Goal: Task Accomplishment & Management: Use online tool/utility

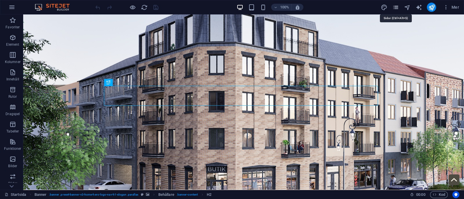
click at [396, 6] on icon "pages" at bounding box center [395, 7] width 7 height 7
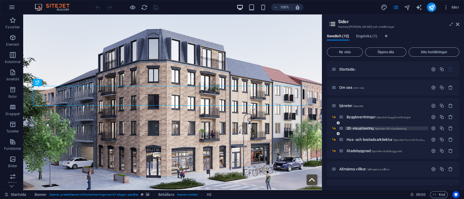
click at [363, 127] on span "3D-visualisering /tjanster-3d-visualisering" at bounding box center [376, 128] width 60 height 4
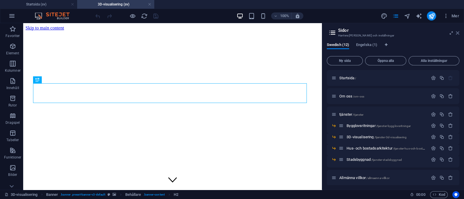
click at [457, 32] on icon at bounding box center [456, 33] width 3 height 5
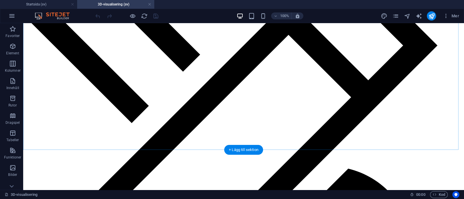
scroll to position [1485, 0]
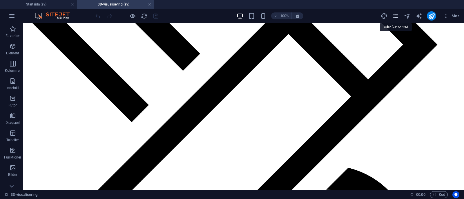
click at [395, 15] on icon "pages" at bounding box center [395, 16] width 7 height 7
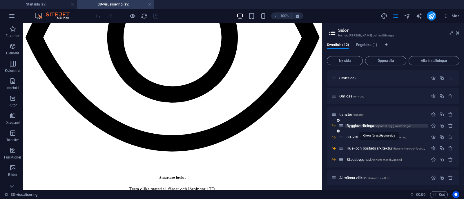
click at [364, 126] on span "Bygglovsritningar /tjanster-bygglovsritningar" at bounding box center [378, 126] width 64 height 4
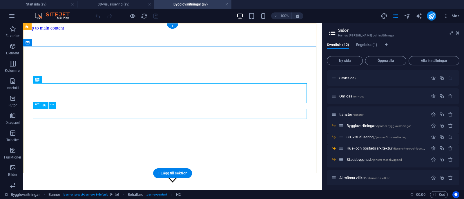
scroll to position [0, 0]
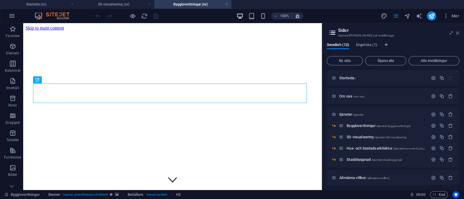
click at [456, 31] on icon at bounding box center [456, 33] width 3 height 5
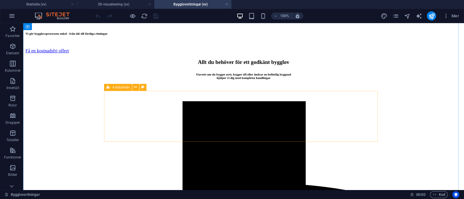
scroll to position [901, 0]
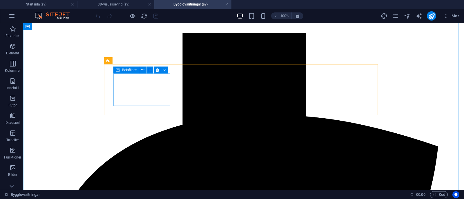
select select "px"
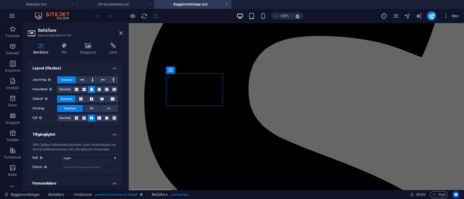
scroll to position [87, 0]
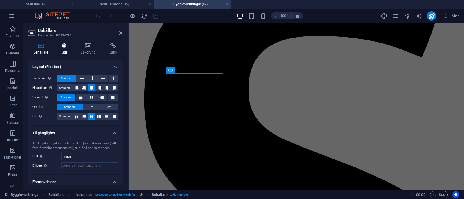
click at [63, 52] on h4 "Stil" at bounding box center [65, 49] width 19 height 12
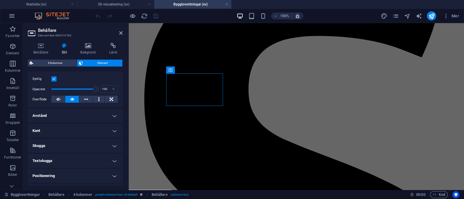
scroll to position [83, 0]
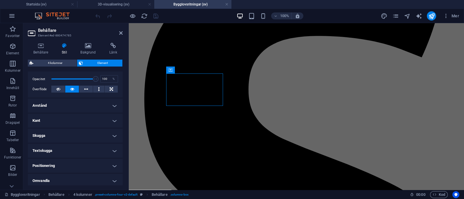
click at [112, 115] on h4 "Kant" at bounding box center [75, 121] width 95 height 14
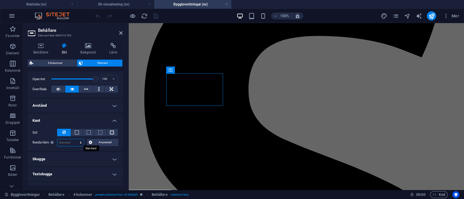
click at [71, 145] on select "Standard px rem % vh vw Anpassad" at bounding box center [70, 142] width 26 height 7
select select "%"
click at [75, 139] on select "Standard px rem % vh vw Anpassad" at bounding box center [70, 142] width 26 height 7
click at [82, 87] on button at bounding box center [86, 89] width 14 height 7
click at [69, 89] on button at bounding box center [72, 89] width 14 height 7
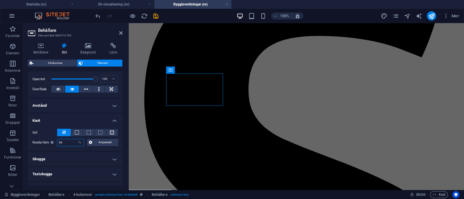
click at [74, 141] on input "50" at bounding box center [70, 142] width 26 height 7
click at [80, 143] on select "Standard px rem % vh vw Anpassad" at bounding box center [80, 142] width 8 height 7
click at [65, 143] on input "50" at bounding box center [70, 142] width 26 height 7
type input "5"
type input "1"
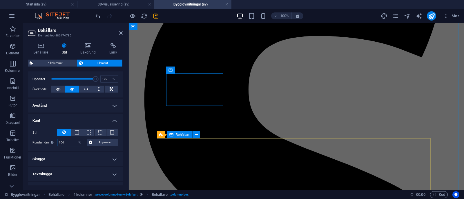
type input "100"
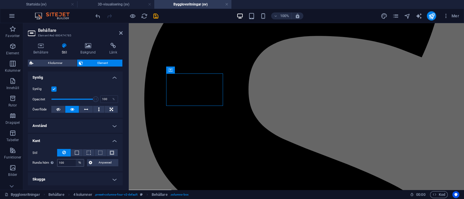
scroll to position [64, 0]
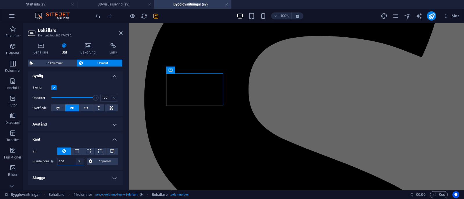
click at [81, 160] on select "Standard px rem % vh vw Anpassad" at bounding box center [80, 161] width 8 height 7
select select "default"
click at [76, 158] on select "Standard px rem % vh vw Anpassad" at bounding box center [80, 161] width 8 height 7
select select "DISABLED_OPTION_VALUE"
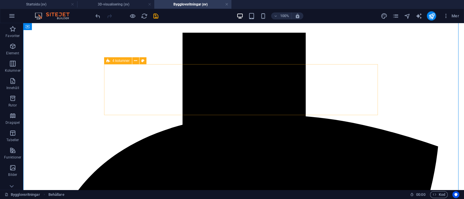
click at [113, 60] on span "4 kolumner" at bounding box center [120, 60] width 17 height 3
select select "rem"
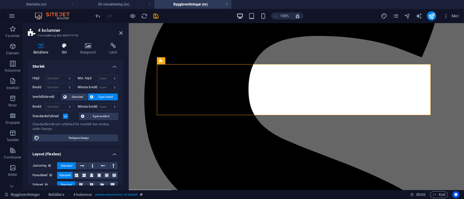
click at [63, 49] on h4 "Stil" at bounding box center [65, 49] width 19 height 12
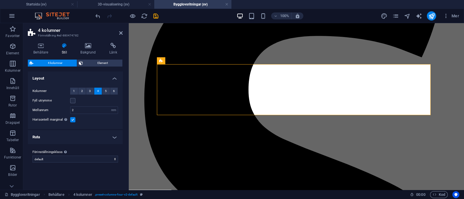
click at [85, 137] on h4 "Ruta" at bounding box center [75, 137] width 95 height 14
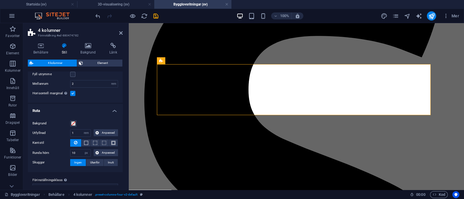
scroll to position [35, 0]
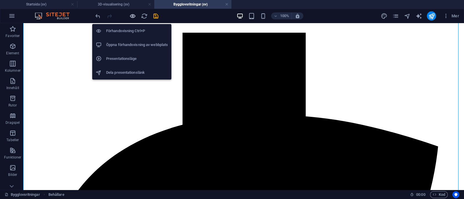
click at [134, 17] on icon "button" at bounding box center [132, 16] width 7 height 7
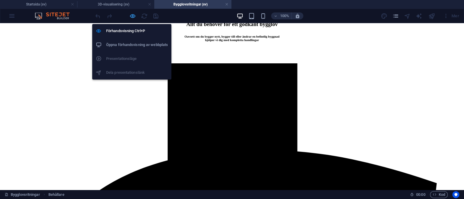
click at [131, 15] on icon "button" at bounding box center [132, 16] width 7 height 7
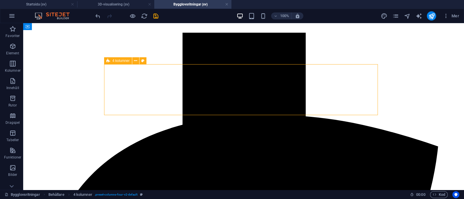
select select "rem"
select select "px"
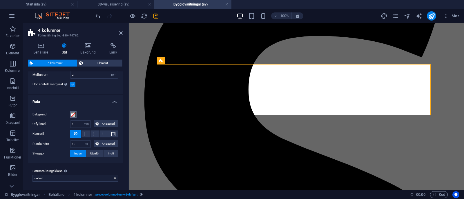
click at [71, 112] on span at bounding box center [73, 114] width 5 height 5
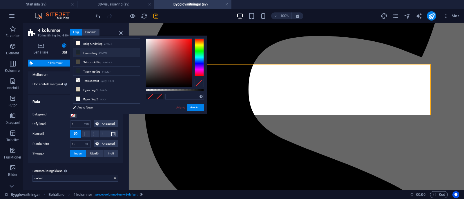
click at [111, 48] on li "Huvudfärg #1b252f" at bounding box center [106, 52] width 67 height 9
type input "#1b252f"
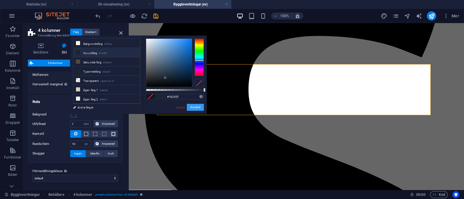
drag, startPoint x: 193, startPoint y: 105, endPoint x: 64, endPoint y: 83, distance: 131.2
click at [193, 105] on button "Använd" at bounding box center [195, 107] width 17 height 7
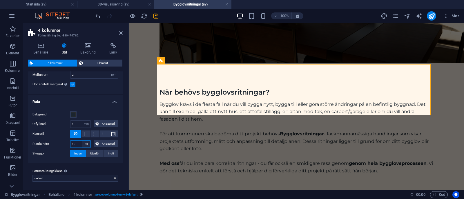
click at [86, 146] on select "px rem % vh vw Anpassad" at bounding box center [86, 144] width 8 height 7
select select "%"
click at [82, 141] on select "px rem % vh vw Anpassad" at bounding box center [86, 144] width 8 height 7
type input "100"
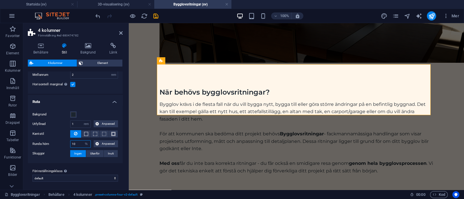
select select "%"
type input "100"
select select "%"
type input "100"
select select "%"
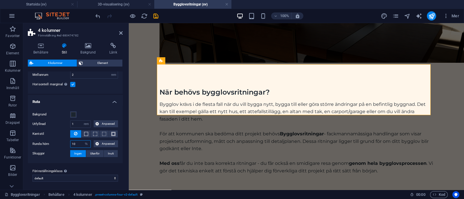
type input "100"
select select "%"
click at [77, 143] on input "100" at bounding box center [80, 144] width 20 height 7
type input "1"
type input "50"
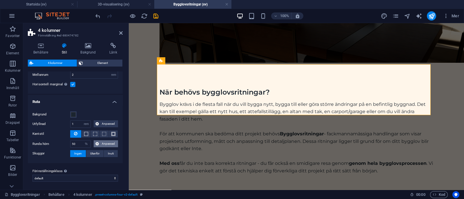
click at [98, 145] on button "Anpassad" at bounding box center [106, 144] width 25 height 7
type input "50"
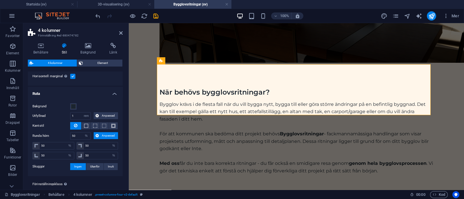
scroll to position [45, 0]
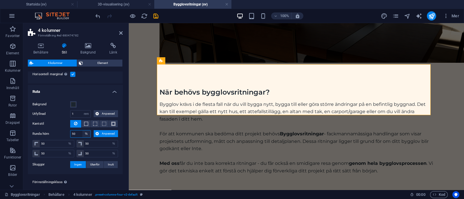
click at [85, 133] on select "px rem % vh vw Anpassad" at bounding box center [86, 134] width 8 height 7
select select "px"
click at [82, 138] on select "px rem % vh vw Anpassad" at bounding box center [86, 134] width 8 height 7
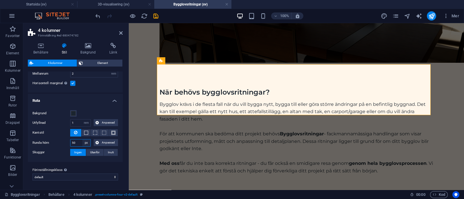
scroll to position [35, 0]
click at [79, 145] on input "50" at bounding box center [80, 144] width 20 height 7
type input "5"
type input "1"
type input "400"
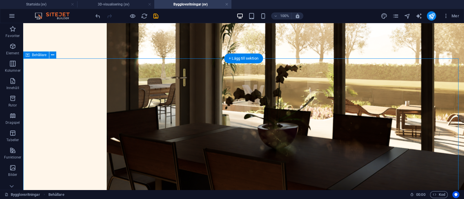
scroll to position [816, 0]
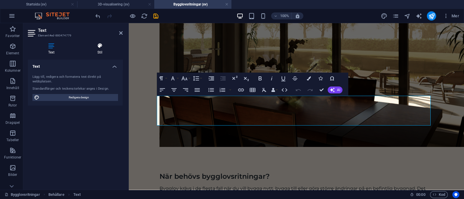
click at [98, 46] on icon at bounding box center [99, 46] width 45 height 6
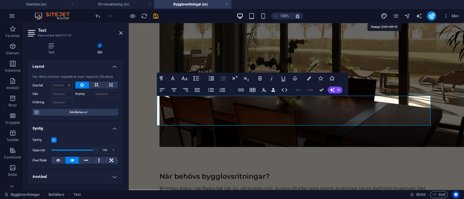
click at [382, 14] on icon "design" at bounding box center [383, 16] width 7 height 7
select select "px"
select select "400"
select select "px"
select select "ease-in-out"
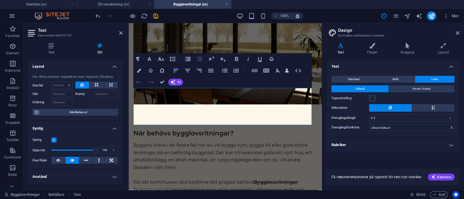
scroll to position [956, 0]
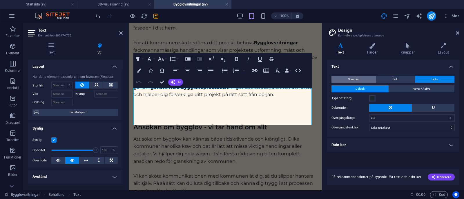
click at [368, 79] on button "Standard" at bounding box center [353, 79] width 44 height 7
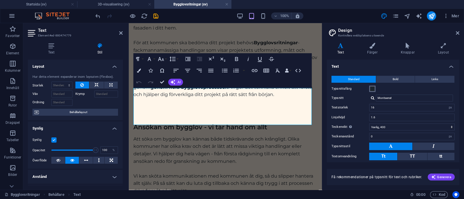
click at [374, 87] on span at bounding box center [372, 89] width 5 height 5
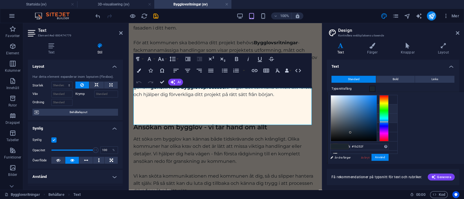
click at [366, 118] on small "#4e4b42" at bounding box center [364, 119] width 9 height 4
type input "#4e4b42"
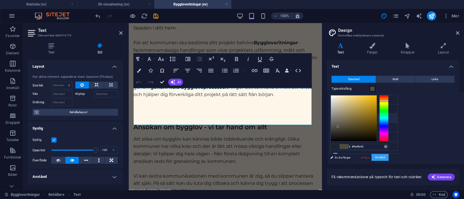
click at [388, 155] on button "Använd" at bounding box center [379, 157] width 17 height 7
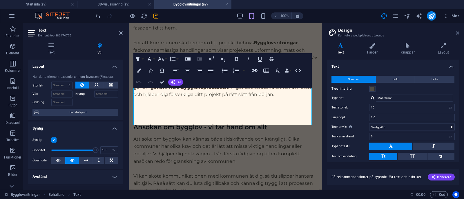
click at [457, 31] on icon at bounding box center [456, 33] width 3 height 5
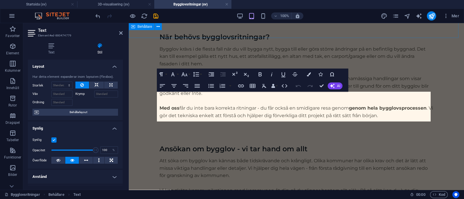
scroll to position [820, 0]
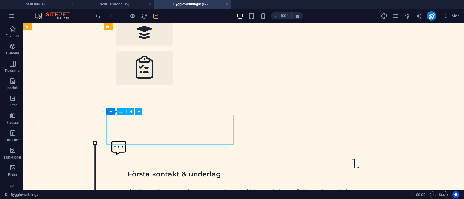
scroll to position [1494, 0]
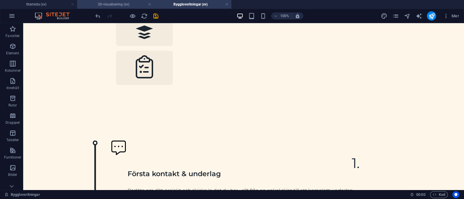
click at [138, 6] on h4 "3D-visualisering (sv)" at bounding box center [115, 4] width 77 height 6
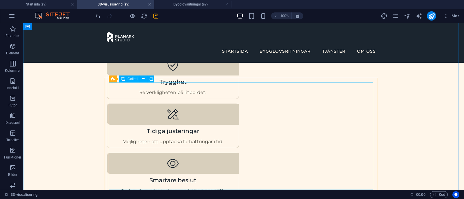
scroll to position [424, 0]
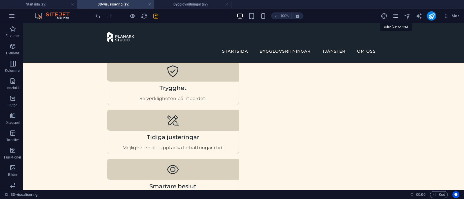
click at [398, 18] on icon "pages" at bounding box center [395, 16] width 7 height 7
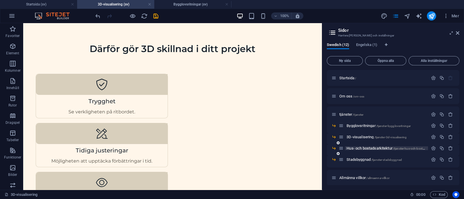
click at [365, 147] on span "Hus- och bostadsarkitektur /tjanster-hus-och-bostadsarkitektur" at bounding box center [392, 148] width 93 height 4
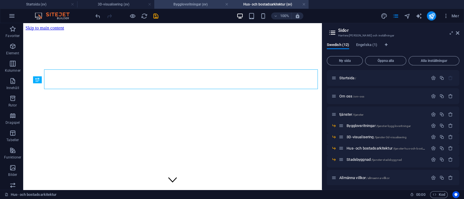
scroll to position [0, 0]
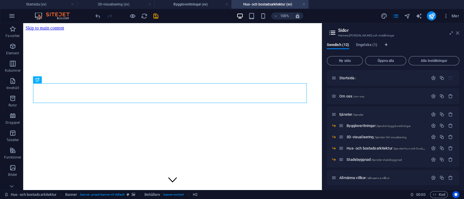
click at [457, 32] on icon at bounding box center [456, 33] width 3 height 5
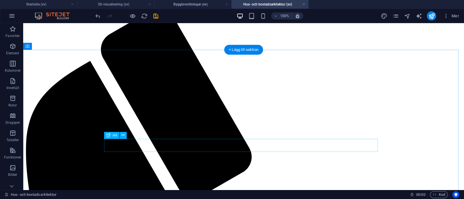
scroll to position [248, 0]
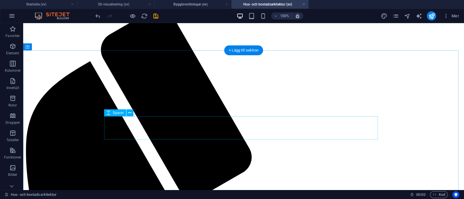
select select "px"
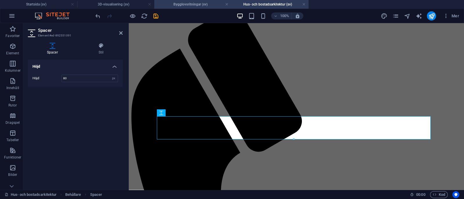
click at [178, 7] on h4 "Bygglovsritningar (sv)" at bounding box center [192, 4] width 77 height 6
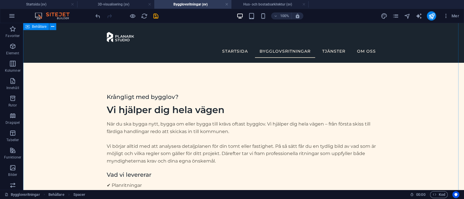
scroll to position [516, 0]
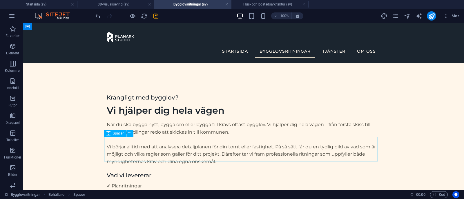
select select "px"
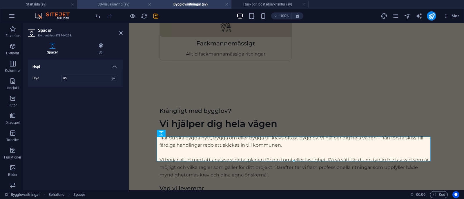
click at [130, 2] on h4 "3D-visualisering (sv)" at bounding box center [115, 4] width 77 height 6
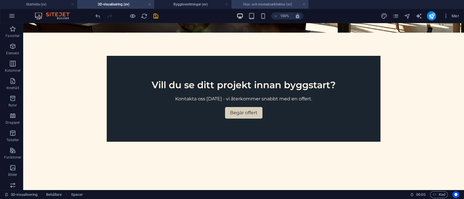
scroll to position [1291, 0]
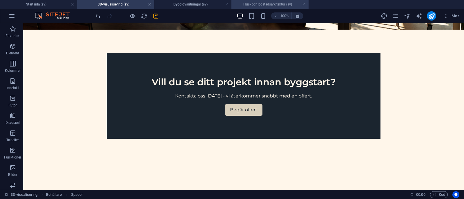
click at [259, 3] on h4 "Hus- och bostadsarkitektur (sv)" at bounding box center [269, 4] width 77 height 6
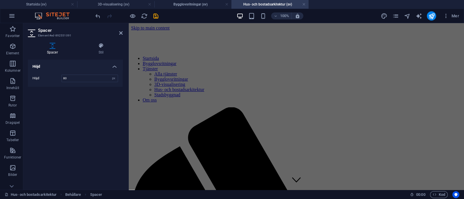
scroll to position [248, 0]
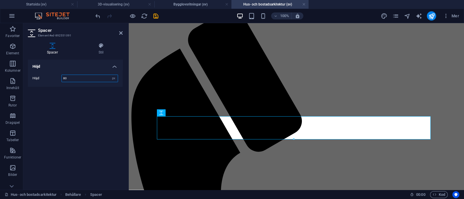
click at [90, 76] on input "80" at bounding box center [90, 78] width 56 height 7
type input "85"
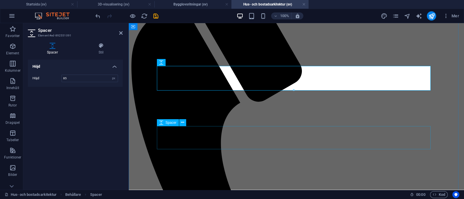
scroll to position [299, 0]
select select "px"
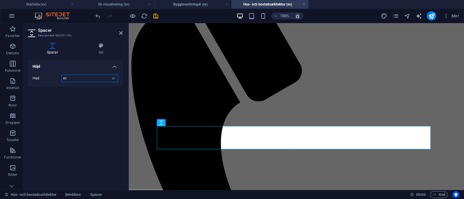
click at [77, 76] on input "80" at bounding box center [90, 78] width 56 height 7
type input "85"
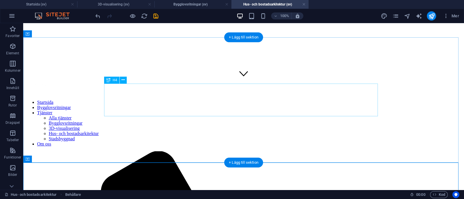
scroll to position [205, 0]
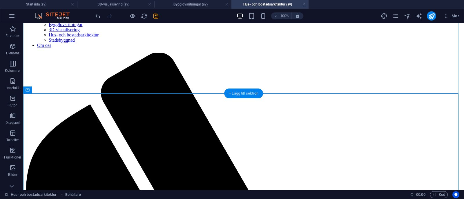
click at [241, 93] on div "+ Lägg till sektion" at bounding box center [243, 94] width 39 height 10
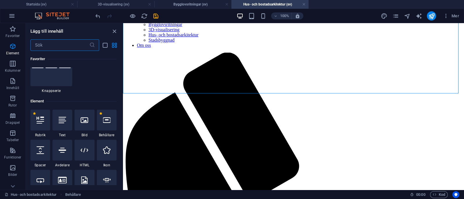
scroll to position [0, 0]
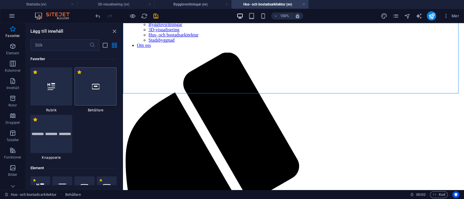
click at [100, 84] on div at bounding box center [95, 87] width 42 height 38
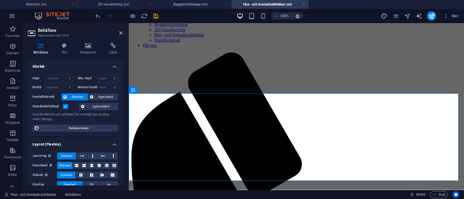
scroll to position [93, 0]
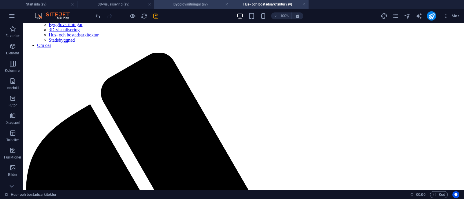
click at [188, 3] on h4 "Bygglovsritningar (sv)" at bounding box center [192, 4] width 77 height 6
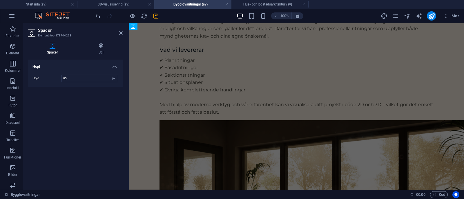
scroll to position [0, 0]
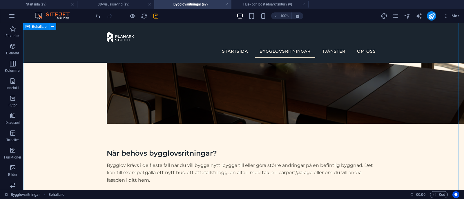
scroll to position [885, 0]
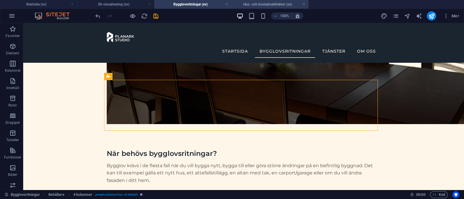
click at [246, 1] on h4 "Hus- och bostadsarkitektur (sv)" at bounding box center [269, 4] width 77 height 6
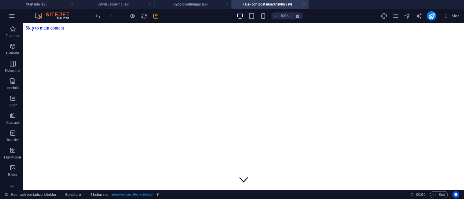
scroll to position [205, 0]
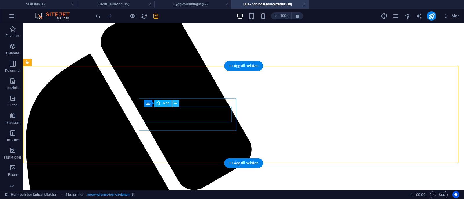
scroll to position [256, 0]
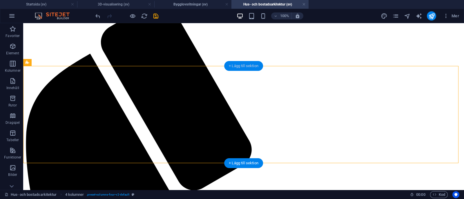
click at [237, 63] on div "+ Lägg till sektion" at bounding box center [243, 66] width 39 height 10
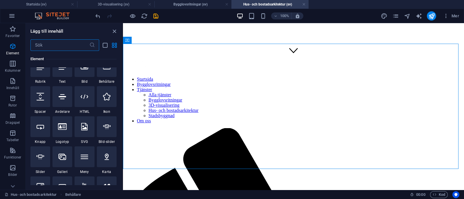
scroll to position [0, 0]
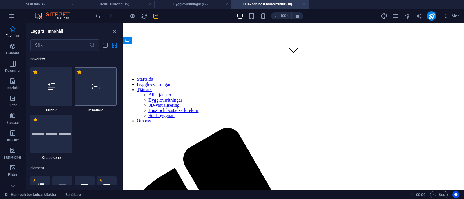
click at [103, 86] on div at bounding box center [95, 87] width 42 height 38
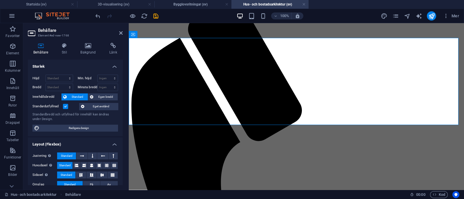
scroll to position [261, 0]
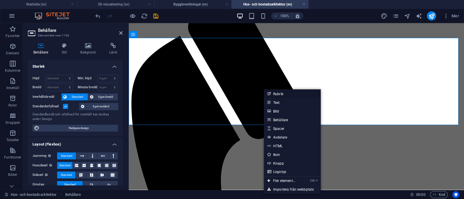
drag, startPoint x: 277, startPoint y: 95, endPoint x: 133, endPoint y: 71, distance: 146.3
click at [277, 95] on link "Rubrik" at bounding box center [292, 94] width 57 height 9
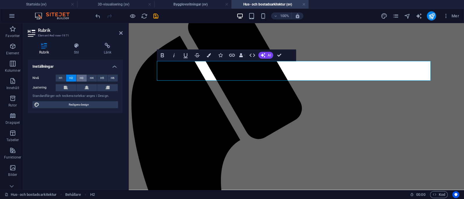
click at [77, 79] on button "H3" at bounding box center [81, 78] width 10 height 7
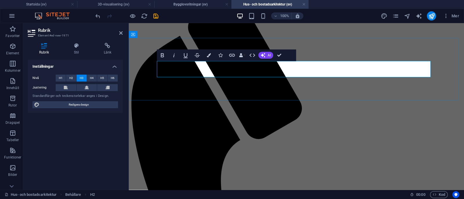
click at [84, 88] on button at bounding box center [86, 87] width 21 height 7
click at [67, 79] on button "H2" at bounding box center [71, 78] width 10 height 7
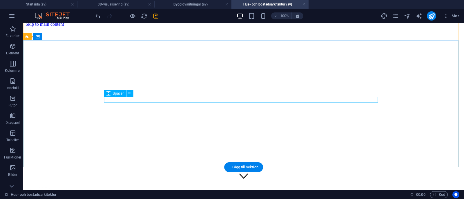
scroll to position [3, 0]
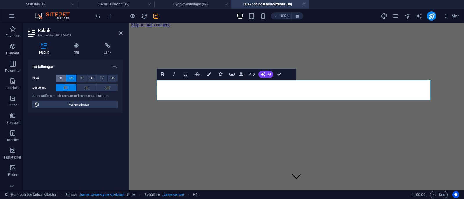
click at [59, 75] on span "H1" at bounding box center [61, 78] width 4 height 7
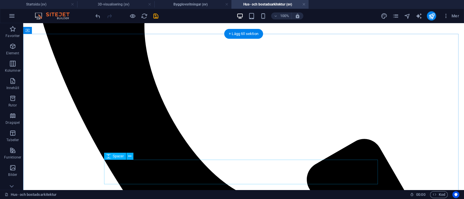
scroll to position [475, 0]
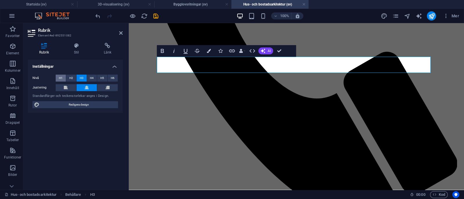
click at [61, 78] on span "H1" at bounding box center [61, 78] width 4 height 7
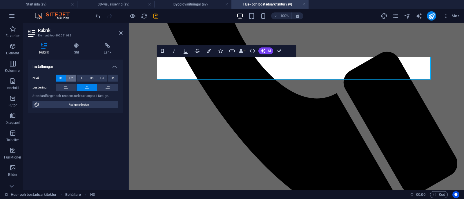
click at [67, 79] on button "H2" at bounding box center [71, 78] width 10 height 7
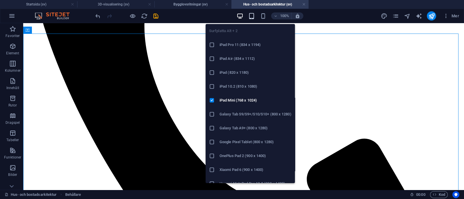
click at [251, 15] on icon "button" at bounding box center [251, 16] width 7 height 7
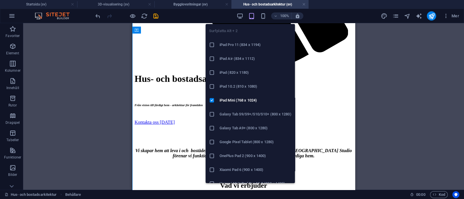
scroll to position [506, 0]
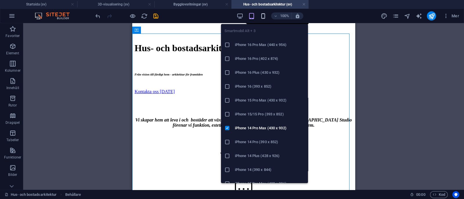
click at [263, 14] on icon "button" at bounding box center [263, 16] width 7 height 7
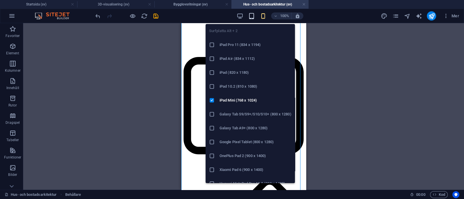
click at [248, 18] on icon "button" at bounding box center [251, 16] width 7 height 7
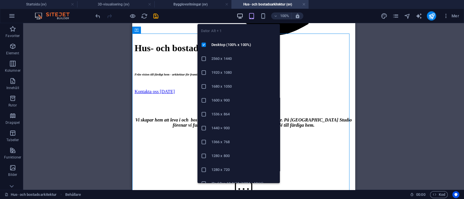
click at [238, 17] on icon "button" at bounding box center [239, 16] width 7 height 7
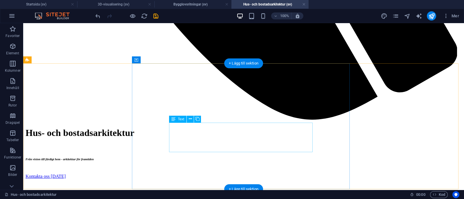
scroll to position [710, 0]
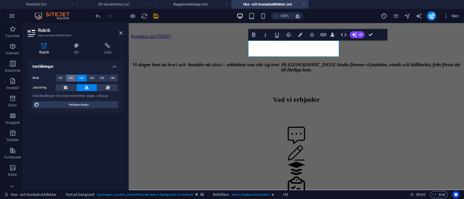
click at [73, 78] on button "H2" at bounding box center [71, 78] width 10 height 7
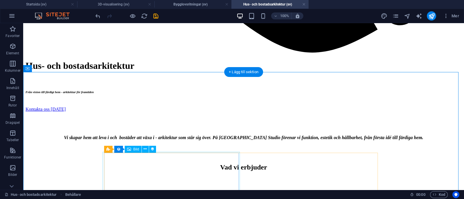
scroll to position [833, 0]
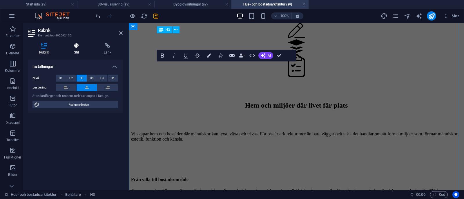
scroll to position [870, 0]
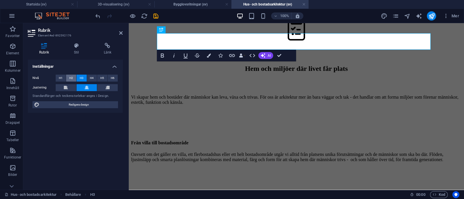
click at [70, 76] on span "H2" at bounding box center [71, 78] width 4 height 7
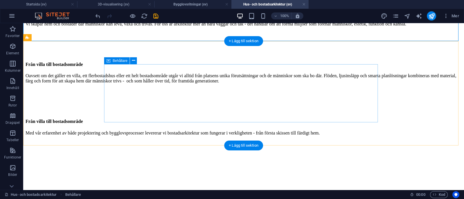
scroll to position [1086, 0]
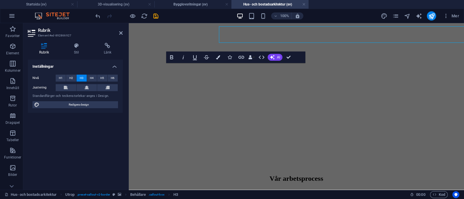
scroll to position [1123, 0]
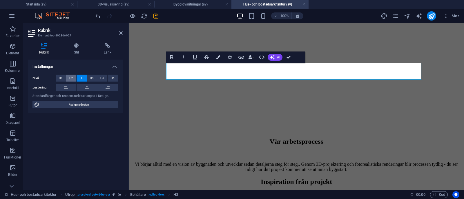
click at [70, 77] on span "H2" at bounding box center [71, 78] width 4 height 7
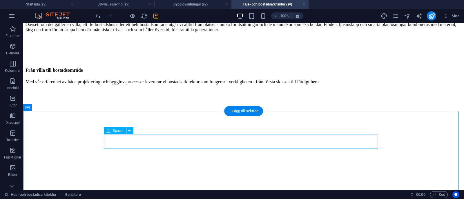
scroll to position [1110, 0]
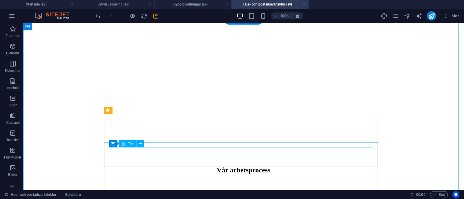
scroll to position [1218, 0]
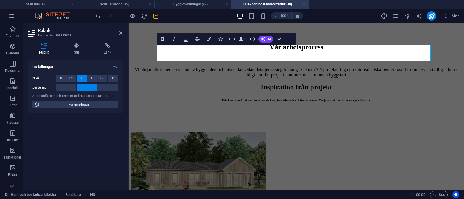
scroll to position [1254, 0]
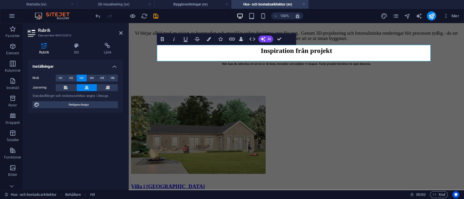
click at [74, 74] on div "Nivå H1 H2 H3 H4 H5 H6 Justering Standardfärger och teckenstorlekar anges i Des…" at bounding box center [75, 91] width 95 height 43
click at [70, 80] on span "H2" at bounding box center [71, 78] width 4 height 7
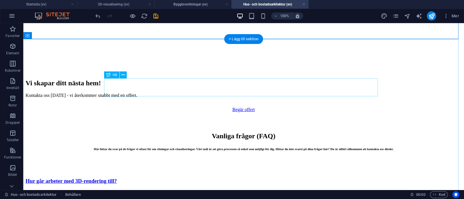
scroll to position [1643, 0]
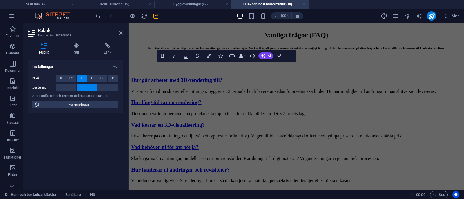
scroll to position [1679, 0]
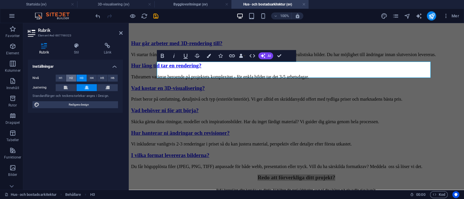
click at [70, 75] on span "H2" at bounding box center [71, 78] width 4 height 7
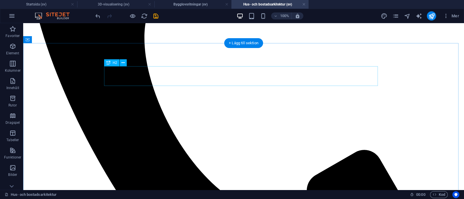
scroll to position [463, 0]
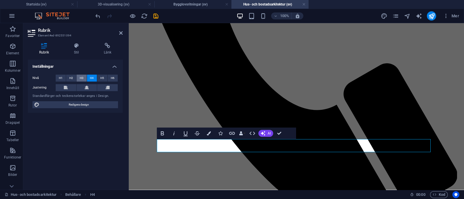
click at [82, 78] on span "H3" at bounding box center [82, 78] width 4 height 7
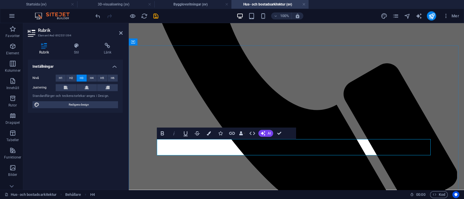
scroll to position [523, 0]
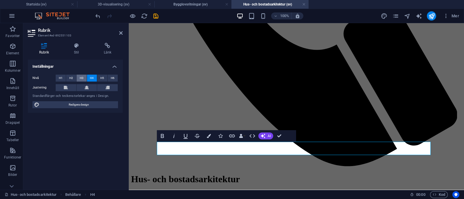
click at [81, 78] on span "H3" at bounding box center [82, 78] width 4 height 7
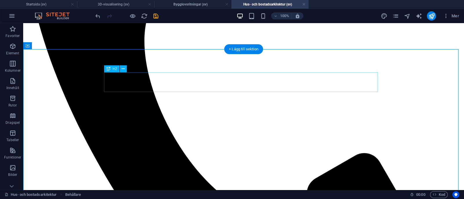
scroll to position [461, 0]
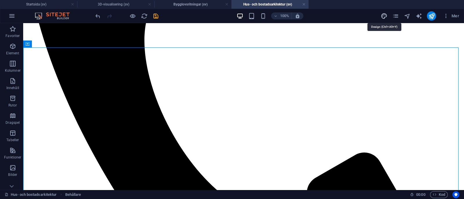
click at [384, 14] on icon "design" at bounding box center [383, 16] width 7 height 7
select select "px"
select select "400"
select select "px"
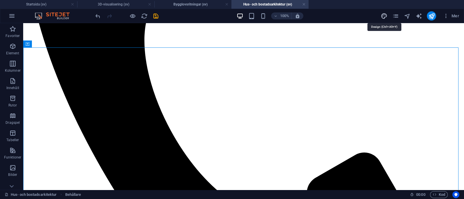
select select "600"
select select "px"
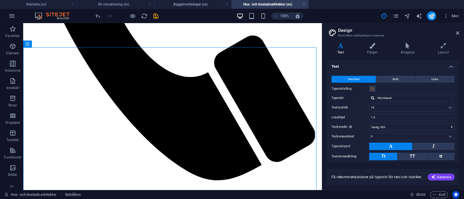
scroll to position [28, 0]
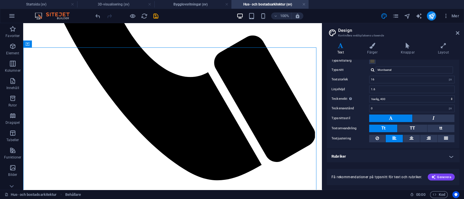
click at [359, 157] on h4 "Rubriker" at bounding box center [392, 157] width 132 height 14
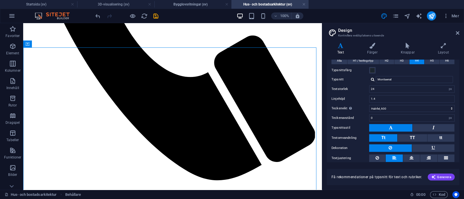
scroll to position [121, 0]
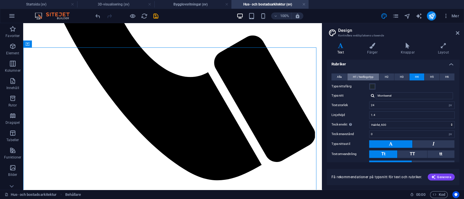
click at [365, 74] on span "H1 / textlogotyp" at bounding box center [363, 77] width 21 height 7
click at [387, 76] on span "H2" at bounding box center [386, 77] width 4 height 7
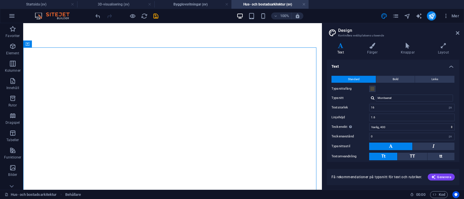
select select "px"
select select "400"
select select "px"
select select "600"
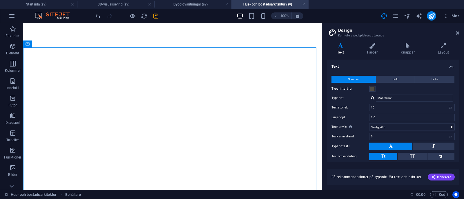
select select "px"
select select "600"
select select "px"
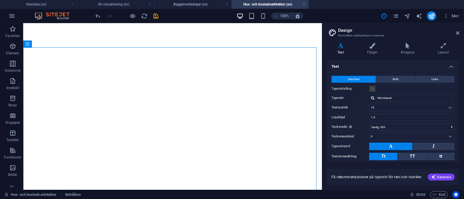
select select "px"
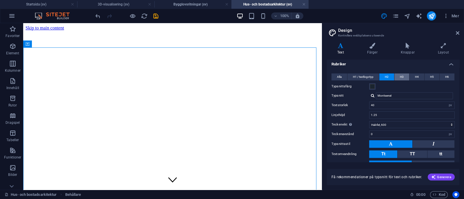
scroll to position [461, 0]
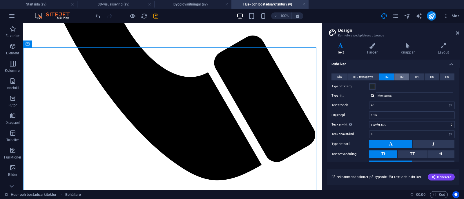
click at [403, 74] on button "H3" at bounding box center [401, 77] width 15 height 7
click at [457, 32] on icon at bounding box center [456, 33] width 3 height 5
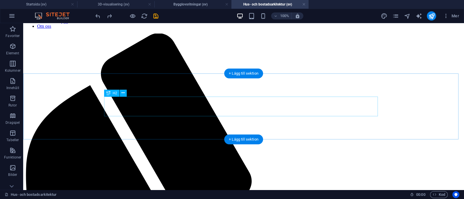
scroll to position [225, 0]
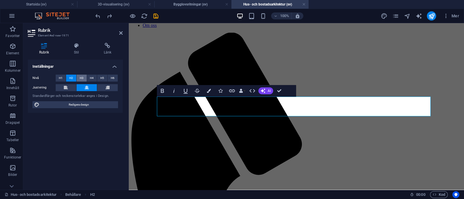
click at [81, 80] on span "H3" at bounding box center [82, 78] width 4 height 7
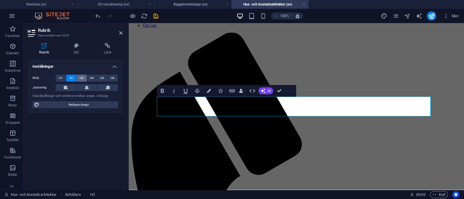
click at [79, 78] on button "H3" at bounding box center [81, 78] width 10 height 7
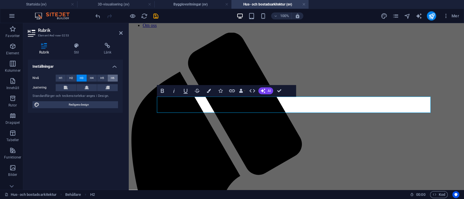
click at [112, 79] on span "H6" at bounding box center [113, 78] width 4 height 7
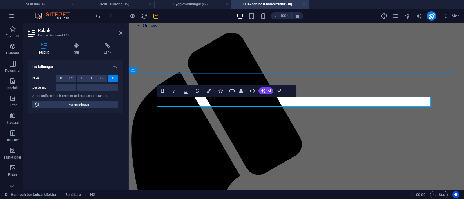
click at [80, 90] on button at bounding box center [86, 87] width 21 height 7
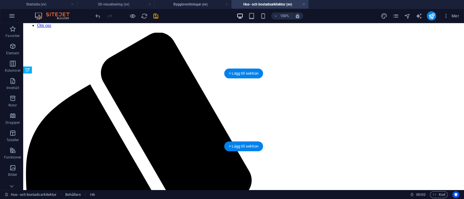
drag, startPoint x: 133, startPoint y: 116, endPoint x: 133, endPoint y: 134, distance: 18.5
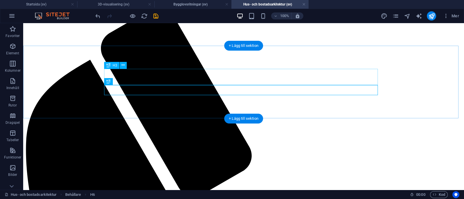
scroll to position [254, 0]
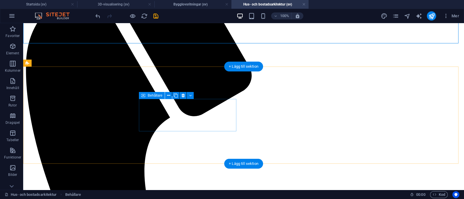
scroll to position [331, 0]
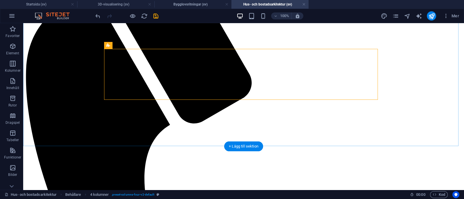
scroll to position [322, 0]
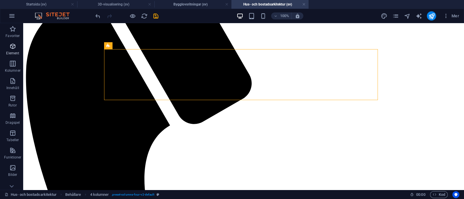
click at [12, 51] on p "Element" at bounding box center [12, 53] width 13 height 5
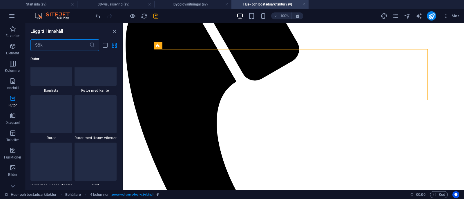
scroll to position [1665, 0]
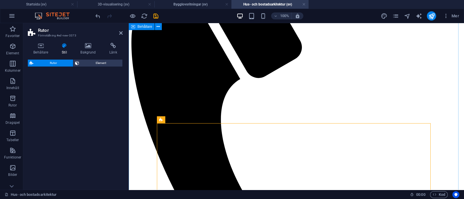
select select "rem"
select select "preset-boxes-v3-default"
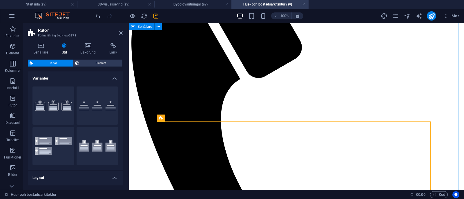
scroll to position [384, 0]
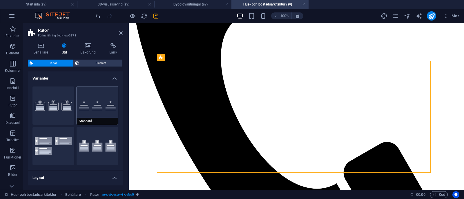
click at [97, 113] on button "Standard" at bounding box center [97, 106] width 42 height 38
click at [59, 149] on button "Ikoner vänster" at bounding box center [53, 146] width 42 height 38
click at [94, 152] on button "Ikoner utanför" at bounding box center [97, 146] width 42 height 38
type input "2"
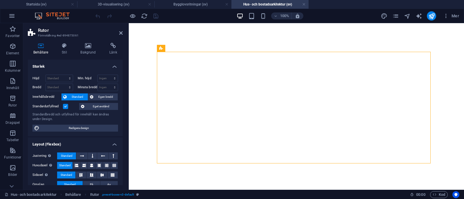
select select "rem"
select select "preset-boxes-v3-default"
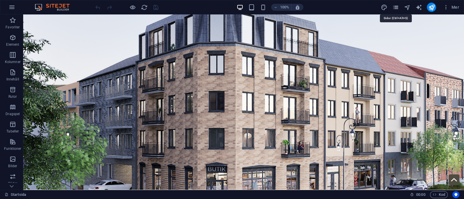
click at [395, 5] on icon "pages" at bounding box center [395, 7] width 7 height 7
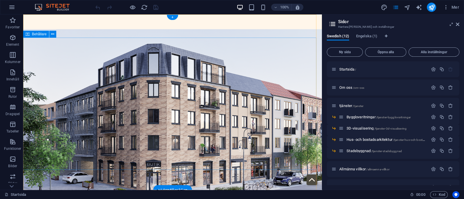
scroll to position [194, 0]
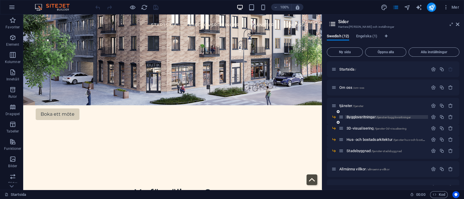
click at [368, 118] on span "Bygglovsritningar /tjanster-bygglovsritningar" at bounding box center [378, 117] width 64 height 4
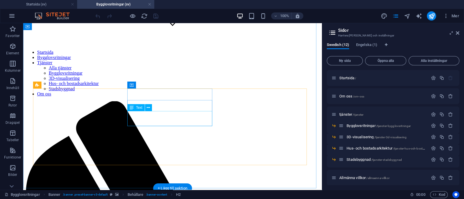
scroll to position [192, 0]
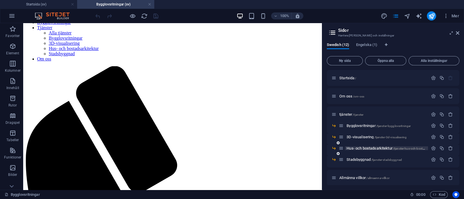
click at [355, 148] on span "Hus- och bostadsarkitektur /tjanster-hus-och-bostadsarkitektur" at bounding box center [392, 148] width 93 height 4
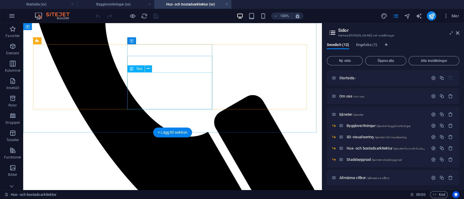
scroll to position [402, 0]
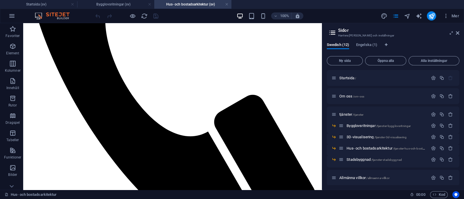
click at [458, 30] on h2 "Sidor" at bounding box center [398, 30] width 121 height 5
click at [458, 32] on icon at bounding box center [456, 33] width 3 height 5
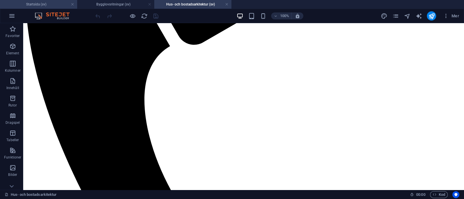
click at [56, 4] on h4 "Startsida (sv)" at bounding box center [38, 4] width 77 height 6
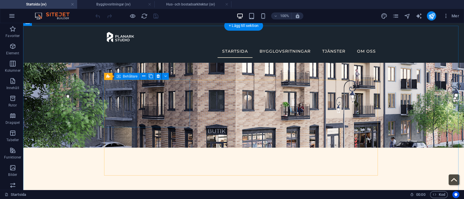
scroll to position [164, 0]
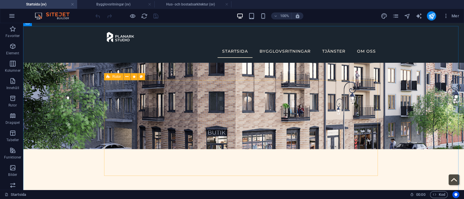
click at [114, 76] on span "Rutor" at bounding box center [116, 76] width 8 height 3
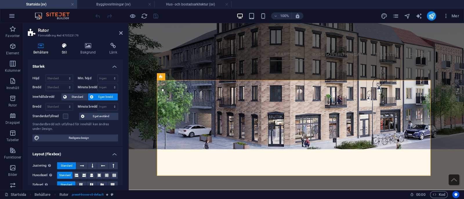
click at [66, 47] on icon at bounding box center [64, 46] width 16 height 6
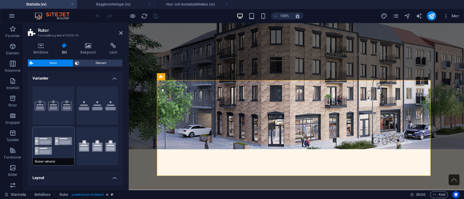
click at [52, 150] on button "Ikoner vänster" at bounding box center [53, 146] width 42 height 38
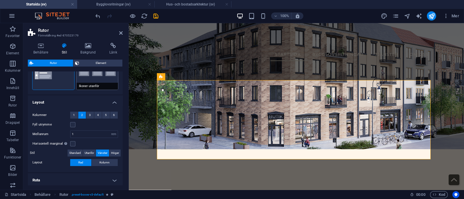
scroll to position [76, 0]
click at [102, 78] on button "Ikoner utanför" at bounding box center [97, 70] width 42 height 38
type input "2"
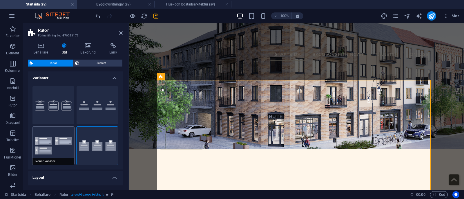
scroll to position [1, 0]
click at [87, 96] on button "Standard" at bounding box center [97, 105] width 42 height 38
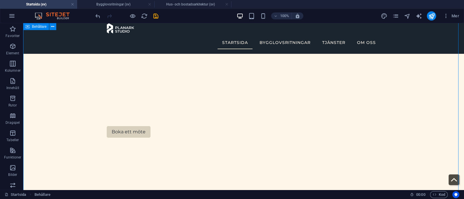
scroll to position [177, 0]
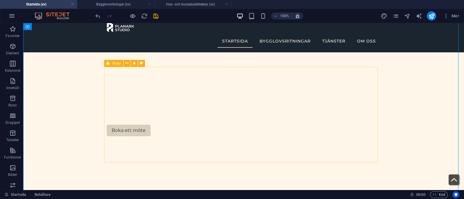
click at [109, 65] on icon at bounding box center [108, 63] width 4 height 7
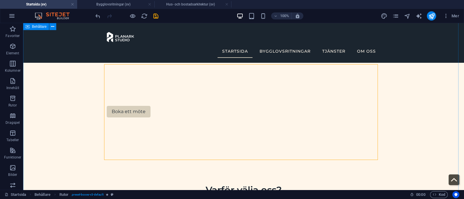
scroll to position [172, 0]
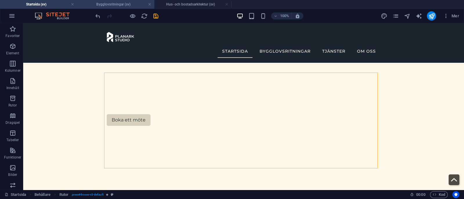
click at [128, 3] on h4 "Bygglovsritningar (sv)" at bounding box center [115, 4] width 77 height 6
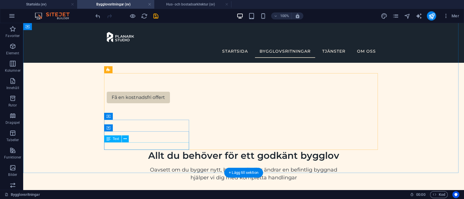
scroll to position [172, 0]
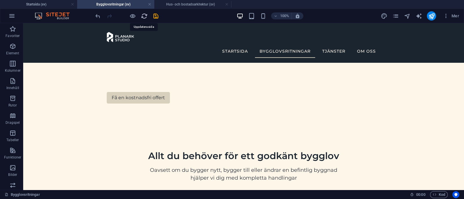
click at [143, 17] on icon "reload" at bounding box center [144, 16] width 7 height 7
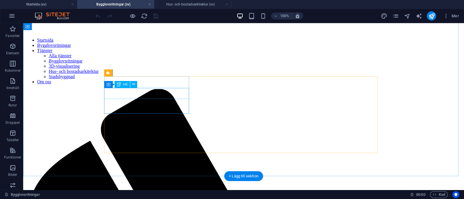
scroll to position [168, 0]
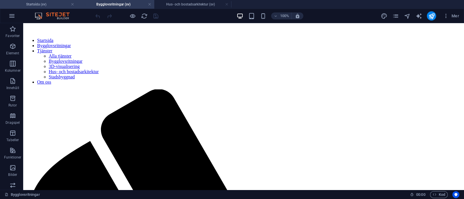
click at [39, 6] on h4 "Startsida (sv)" at bounding box center [38, 4] width 77 height 6
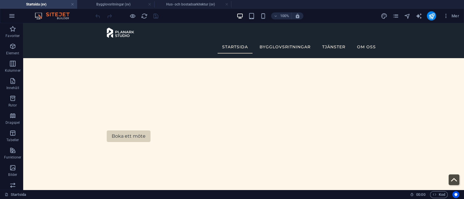
scroll to position [0, 0]
click at [110, 71] on icon at bounding box center [108, 69] width 4 height 7
select select "rem"
select select "preset-boxes-v3-default"
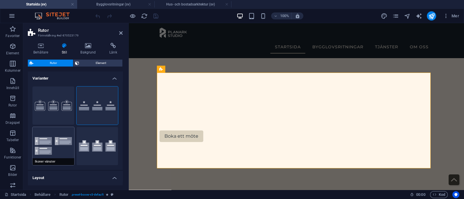
click at [54, 139] on button "Ikoner vänster" at bounding box center [53, 146] width 42 height 38
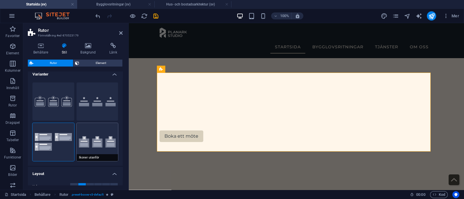
scroll to position [4, 0]
click at [91, 106] on button "Standard" at bounding box center [97, 102] width 42 height 38
type input "2"
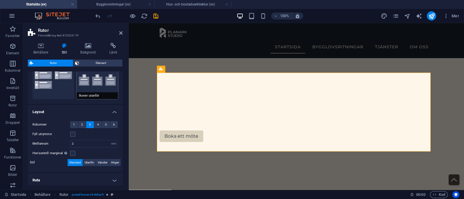
scroll to position [79, 0]
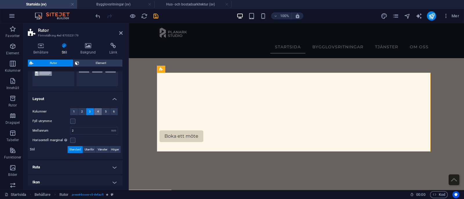
click at [94, 111] on button "4" at bounding box center [98, 111] width 8 height 7
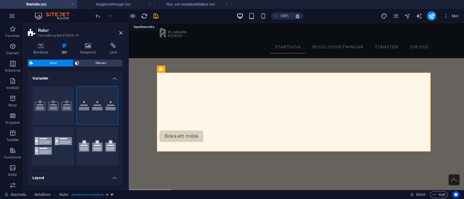
drag, startPoint x: 144, startPoint y: 18, endPoint x: 244, endPoint y: 3, distance: 101.0
click at [144, 19] on icon "reload" at bounding box center [144, 16] width 7 height 7
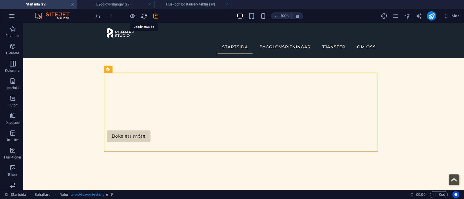
click at [145, 18] on icon "reload" at bounding box center [144, 16] width 7 height 7
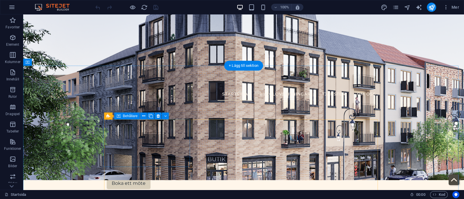
scroll to position [202, 0]
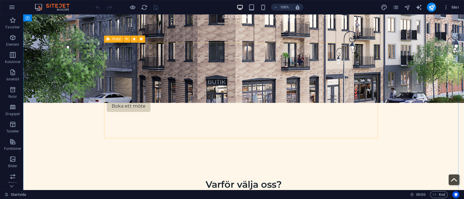
click at [110, 39] on icon at bounding box center [108, 39] width 4 height 7
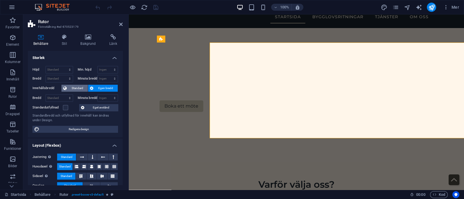
select select "rem"
select select "preset-boxes-v3-default"
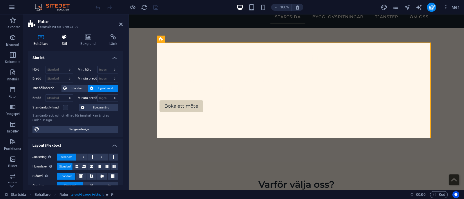
click at [64, 42] on h4 "Stil" at bounding box center [65, 40] width 19 height 12
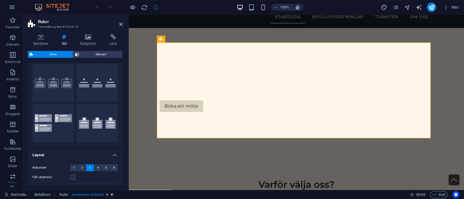
scroll to position [15, 0]
click at [97, 166] on span "4" at bounding box center [98, 167] width 2 height 7
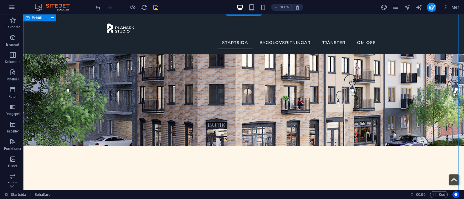
scroll to position [175, 0]
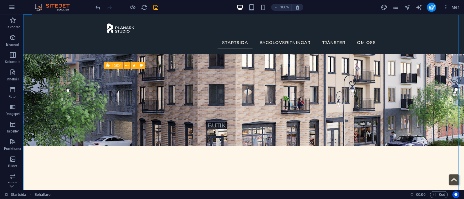
click at [110, 66] on div "Rutor" at bounding box center [113, 65] width 19 height 7
select select "rem"
select select "preset-boxes-v3-default"
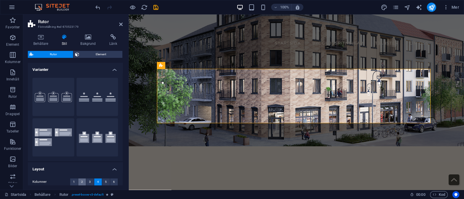
click at [80, 181] on button "2" at bounding box center [82, 182] width 8 height 7
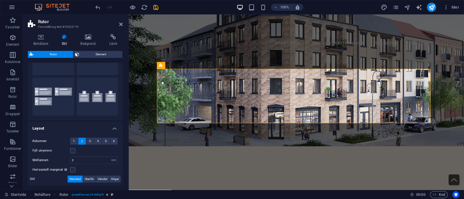
scroll to position [43, 0]
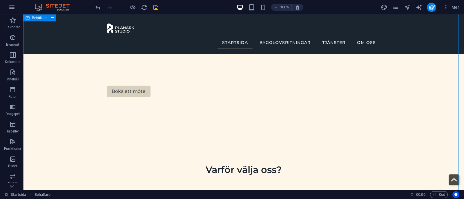
scroll to position [199, 0]
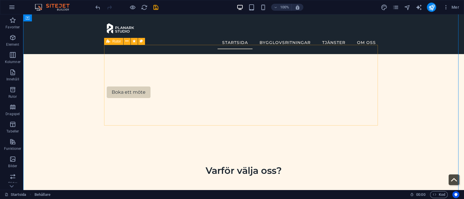
click at [108, 43] on icon at bounding box center [108, 41] width 4 height 7
select select "rem"
select select "preset-boxes-v3-default"
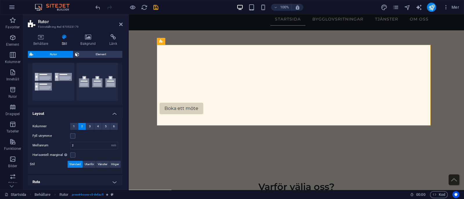
scroll to position [68, 0]
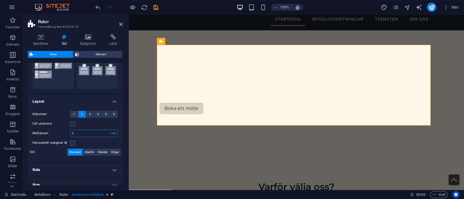
click at [80, 133] on input "2" at bounding box center [93, 133] width 47 height 7
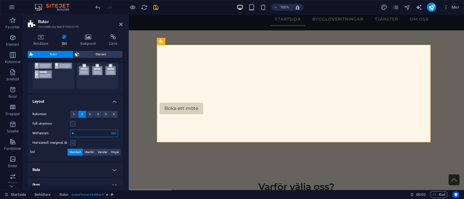
type input "4"
click at [72, 141] on label at bounding box center [72, 143] width 5 height 5
click at [0, 0] on input "Horisontell marginal Enbart om behållarnas "Innehållsbredd" inte är inställd på…" at bounding box center [0, 0] width 0 height 0
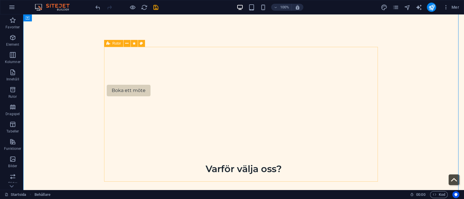
scroll to position [191, 0]
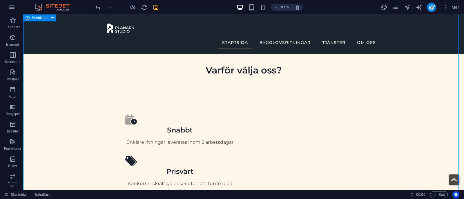
scroll to position [257, 0]
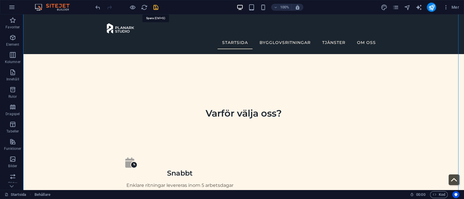
click at [157, 6] on icon "save" at bounding box center [155, 7] width 7 height 7
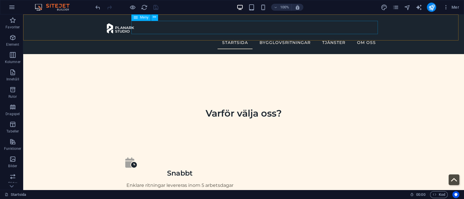
click at [278, 36] on nav "Startsida Bygglovsritningar Tjänster Alla tjänster Bygglovsritningar 3D-visuali…" at bounding box center [243, 42] width 273 height 13
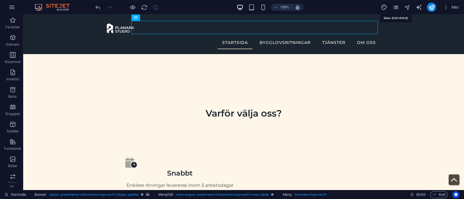
click at [396, 9] on icon "pages" at bounding box center [395, 7] width 7 height 7
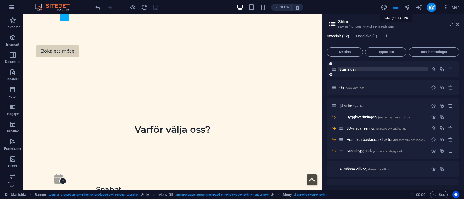
scroll to position [0, 0]
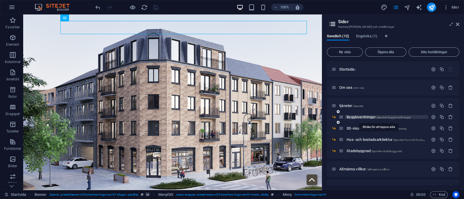
click at [358, 116] on span "Bygglovsritningar /tjanster-bygglovsritningar" at bounding box center [378, 117] width 64 height 4
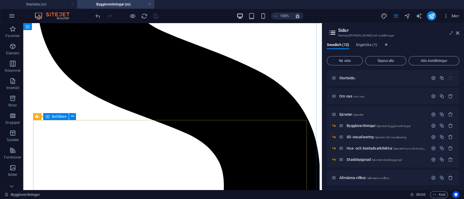
scroll to position [934, 0]
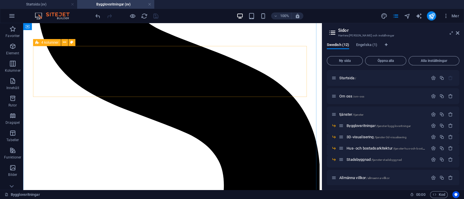
click at [38, 44] on icon at bounding box center [37, 42] width 4 height 7
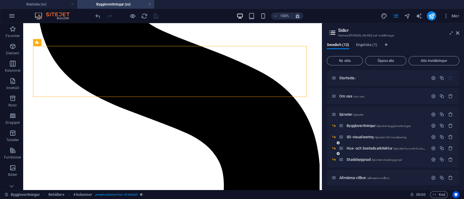
click at [358, 146] on div "Hus- och bostadsarkitektur /tjanster-hus-och-bostadsarkitektur" at bounding box center [382, 148] width 89 height 7
click at [360, 148] on div "Hus- och bostadsarkitektur /tjanster-hus-och-bostadsarkitektur" at bounding box center [382, 148] width 89 height 7
click at [360, 148] on span "Hus- och bostadsarkitektur /tjanster-hus-och-bostadsarkitektur" at bounding box center [392, 148] width 93 height 4
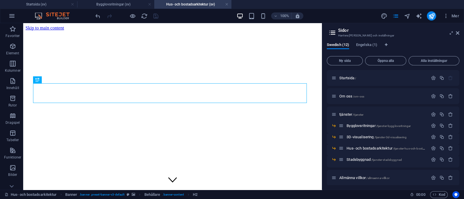
scroll to position [0, 0]
click at [459, 32] on aside "Sidor Hantera dina sidor och inställningar Swedish (12) Engelska (1) Ny sida Öp…" at bounding box center [393, 106] width 142 height 167
click at [457, 32] on icon at bounding box center [456, 33] width 3 height 5
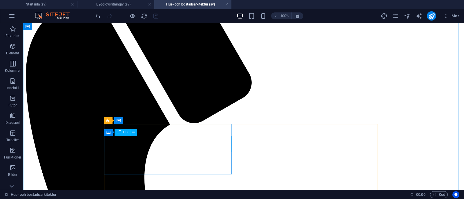
scroll to position [323, 0]
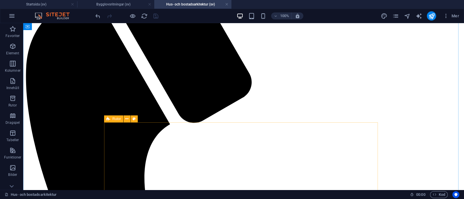
click at [108, 121] on icon at bounding box center [108, 119] width 4 height 7
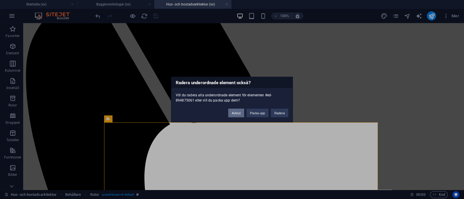
click at [238, 116] on button "Avbryt" at bounding box center [236, 113] width 16 height 9
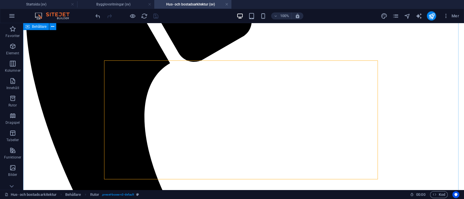
scroll to position [384, 0]
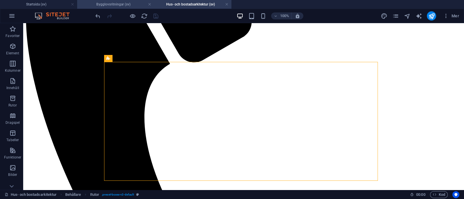
click at [113, 6] on h4 "Bygglovsritningar (sv)" at bounding box center [115, 4] width 77 height 6
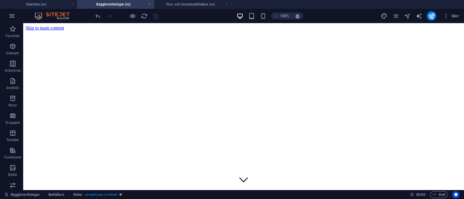
scroll to position [955, 0]
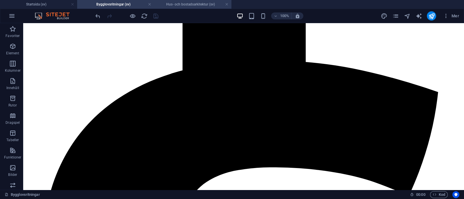
click at [174, 3] on h4 "Hus- och bostadsarkitektur (sv)" at bounding box center [192, 4] width 77 height 6
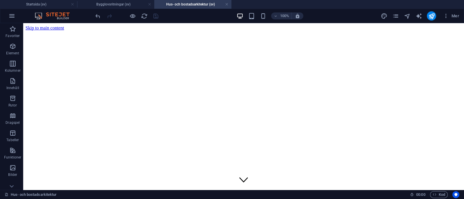
scroll to position [384, 0]
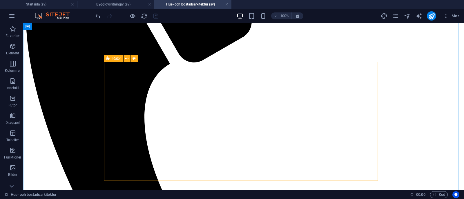
click at [111, 60] on div "Rutor" at bounding box center [113, 58] width 19 height 7
click at [155, 13] on icon "save" at bounding box center [155, 16] width 7 height 7
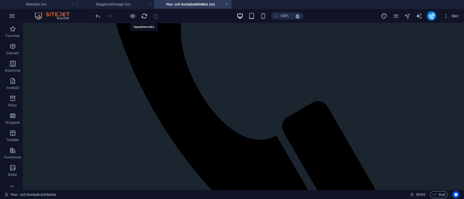
click at [144, 15] on icon "reload" at bounding box center [144, 16] width 7 height 7
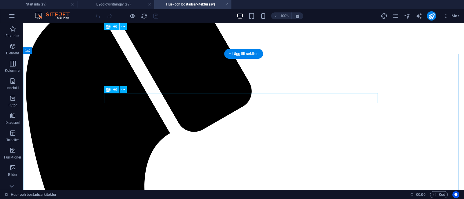
scroll to position [244, 0]
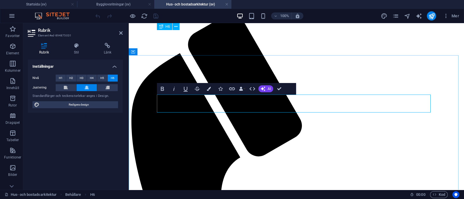
drag, startPoint x: 386, startPoint y: 97, endPoint x: 201, endPoint y: 94, distance: 184.8
drag, startPoint x: 388, startPoint y: 110, endPoint x: 201, endPoint y: 116, distance: 187.8
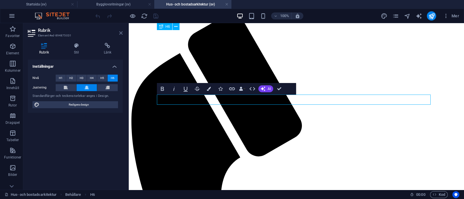
click at [121, 32] on icon at bounding box center [120, 33] width 3 height 5
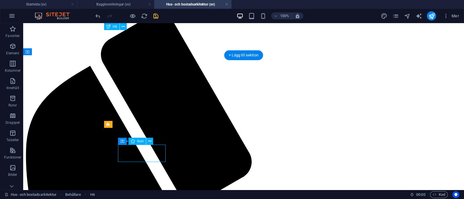
select select "xMidYMid"
select select "px"
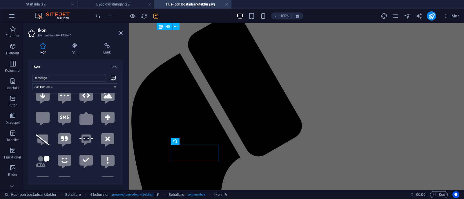
scroll to position [0, 0]
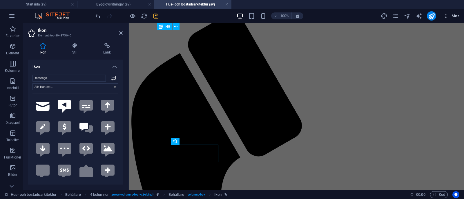
click at [449, 15] on span "Mer" at bounding box center [451, 16] width 16 height 6
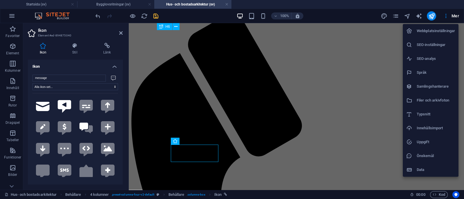
click at [433, 101] on h6 "Filer och arkivfoton" at bounding box center [435, 100] width 38 height 7
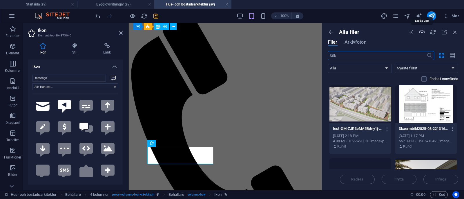
click at [421, 33] on icon "button" at bounding box center [421, 32] width 6 height 6
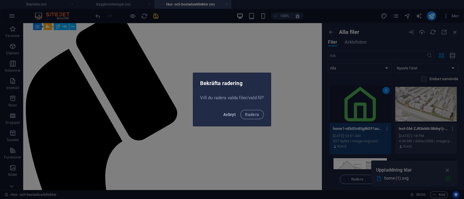
click at [231, 116] on span "Avbryt" at bounding box center [229, 114] width 12 height 5
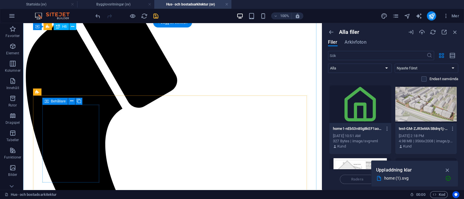
scroll to position [277, 0]
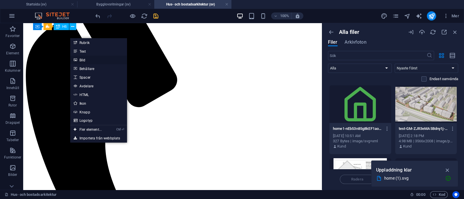
click at [81, 60] on link "Bild" at bounding box center [98, 60] width 57 height 9
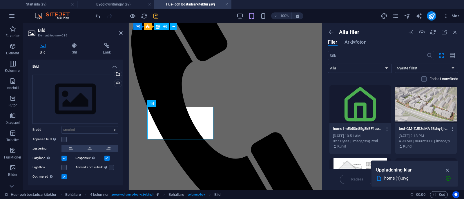
scroll to position [283, 0]
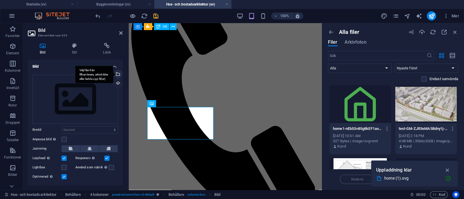
click at [116, 74] on div "Välj filer från filhanterare, arkivbilder eller ladda upp fil(er)" at bounding box center [117, 74] width 9 height 9
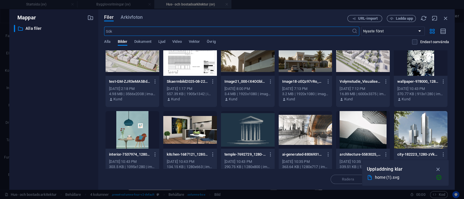
scroll to position [0, 0]
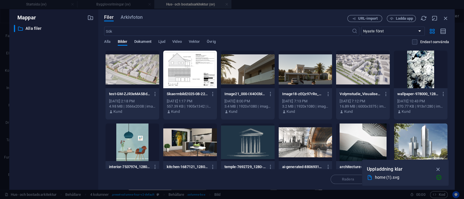
click at [144, 41] on span "Dokument" at bounding box center [142, 42] width 17 height 8
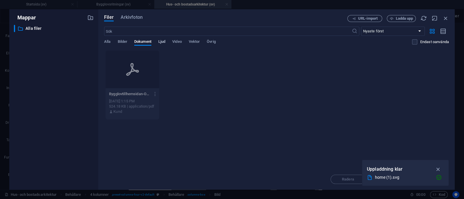
click at [165, 40] on span "Ljud" at bounding box center [161, 42] width 7 height 8
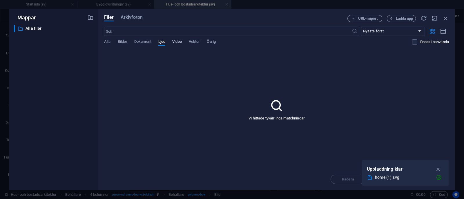
click at [178, 41] on span "Video" at bounding box center [176, 42] width 9 height 8
click at [197, 43] on span "Vektor" at bounding box center [194, 42] width 11 height 8
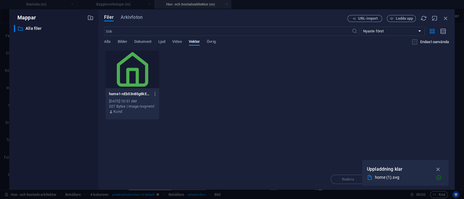
click at [136, 70] on div at bounding box center [132, 70] width 54 height 38
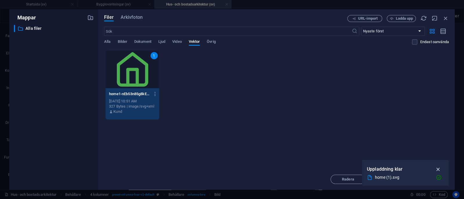
click at [436, 168] on icon "button" at bounding box center [438, 169] width 7 height 6
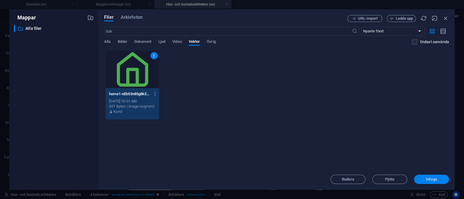
drag, startPoint x: 435, startPoint y: 177, endPoint x: 298, endPoint y: 156, distance: 138.7
click at [435, 178] on span "Infoga" at bounding box center [431, 179] width 11 height 3
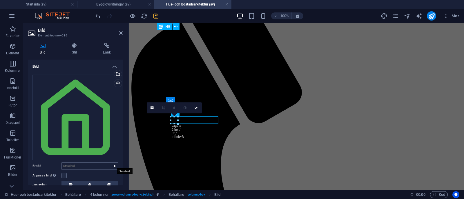
scroll to position [48, 0]
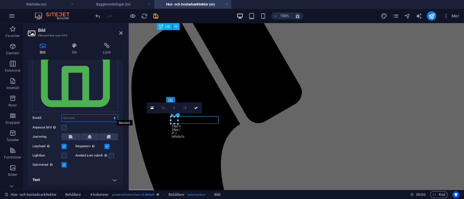
click at [89, 115] on select "Standard auto px rem % em vh vw" at bounding box center [90, 118] width 56 height 7
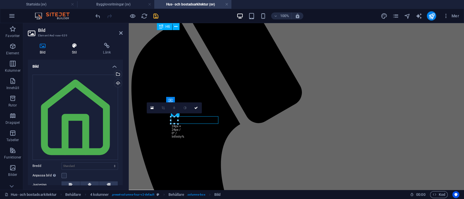
click at [73, 46] on icon at bounding box center [74, 46] width 29 height 6
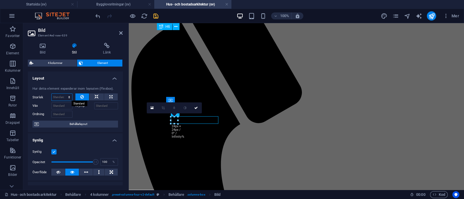
click at [63, 98] on select "Standard auto px % 1/1 1/2 1/3 1/4 1/5 1/6 1/7 1/8 1/9 1/10" at bounding box center [62, 97] width 21 height 7
click at [52, 94] on select "Standard auto px % 1/1 1/2 1/3 1/4 1/5 1/6 1/7 1/8 1/9 1/10" at bounding box center [62, 97] width 21 height 7
select select "DISABLED_OPTION_VALUE"
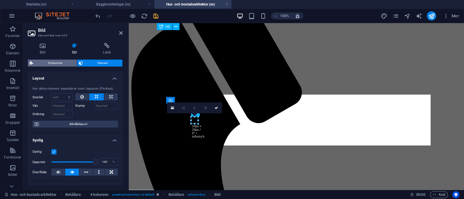
click at [60, 63] on span "4 kolumner" at bounding box center [55, 63] width 40 height 7
select select "rem"
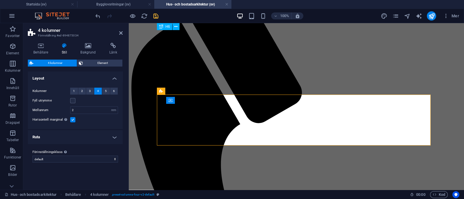
click at [86, 143] on h4 "Ruta" at bounding box center [75, 137] width 95 height 14
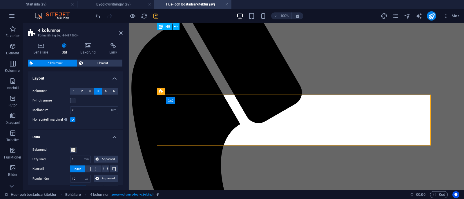
scroll to position [35, 0]
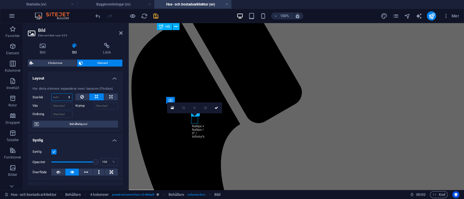
click at [64, 98] on select "Standard auto px % 1/1 1/2 1/3 1/4 1/5 1/6 1/7 1/8 1/9 1/10" at bounding box center [62, 97] width 21 height 7
click at [61, 97] on select "Standard auto px % 1/1 1/2 1/3 1/4 1/5 1/6 1/7 1/8 1/9 1/10" at bounding box center [62, 97] width 21 height 7
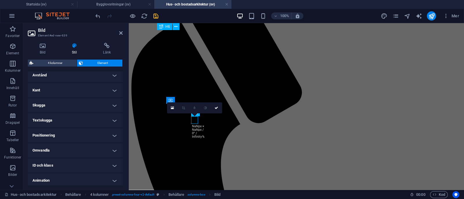
scroll to position [130, 0]
click at [42, 42] on div "Bild Stil Länk Bild Dra filer hit, klicka för att välja filer eller välj filer …" at bounding box center [75, 114] width 104 height 152
click at [42, 43] on icon at bounding box center [43, 46] width 30 height 6
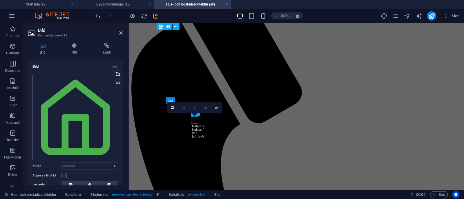
scroll to position [48, 0]
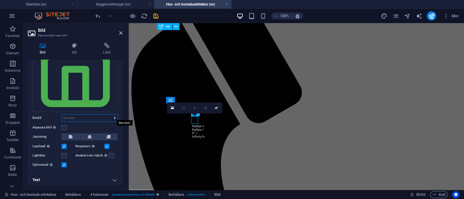
click at [93, 117] on select "Standard auto px rem % em vh vw" at bounding box center [90, 118] width 56 height 7
select select "px"
click at [108, 115] on select "Standard auto px rem % em vh vw" at bounding box center [90, 118] width 56 height 7
click at [75, 116] on input "24" at bounding box center [90, 118] width 56 height 7
type input "2"
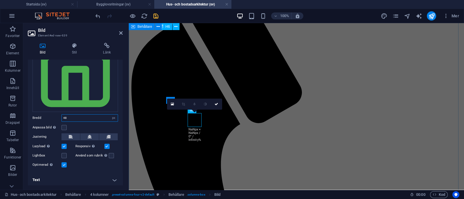
type input "48"
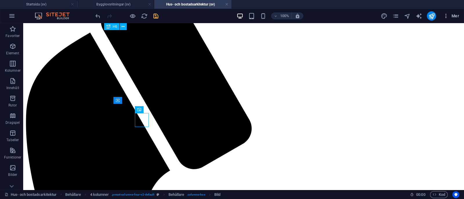
click at [448, 18] on icon "button" at bounding box center [446, 16] width 6 height 6
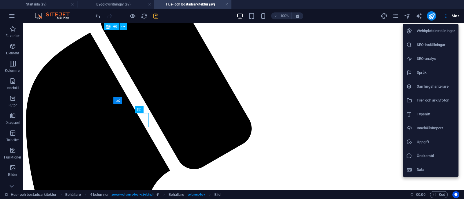
click at [430, 101] on h6 "Filer och arkivfoton" at bounding box center [435, 100] width 38 height 7
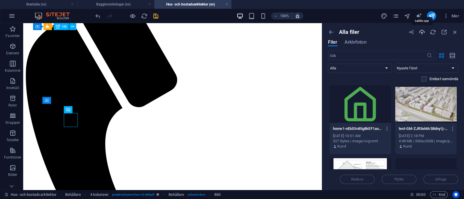
click at [418, 31] on icon "button" at bounding box center [421, 32] width 6 height 6
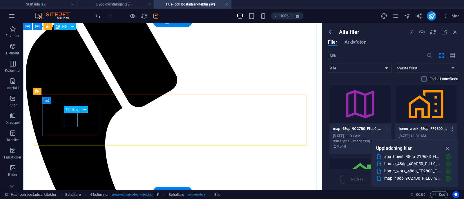
select select "px"
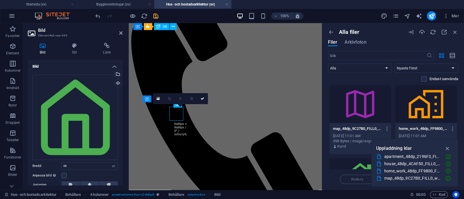
scroll to position [283, 0]
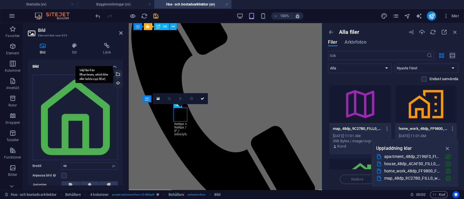
click at [113, 74] on div "Välj filer från filhanterare, arkivbilder eller ladda upp fil(er)" at bounding box center [94, 74] width 38 height 17
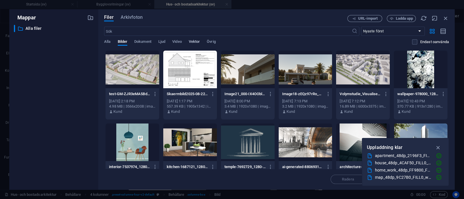
click at [198, 41] on span "Vektor" at bounding box center [194, 42] width 11 height 8
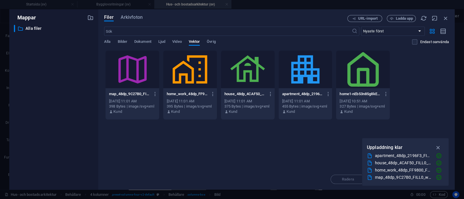
click at [234, 73] on div at bounding box center [248, 70] width 54 height 38
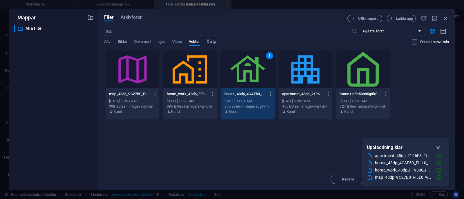
click at [439, 147] on icon "button" at bounding box center [438, 148] width 7 height 6
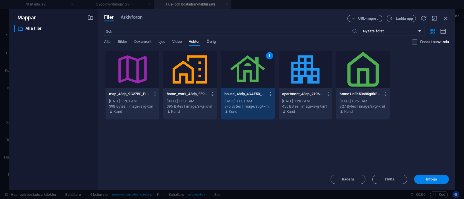
click at [440, 180] on span "Infoga" at bounding box center [431, 179] width 30 height 3
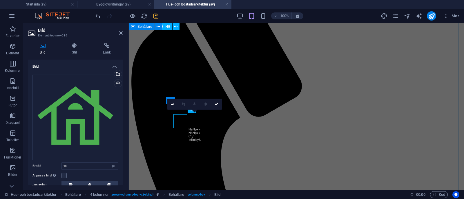
scroll to position [277, 0]
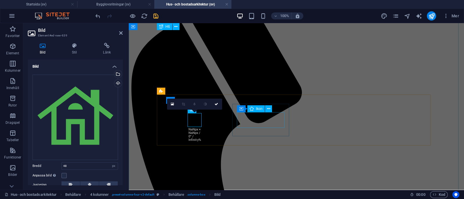
select select "xMidYMid"
select select "px"
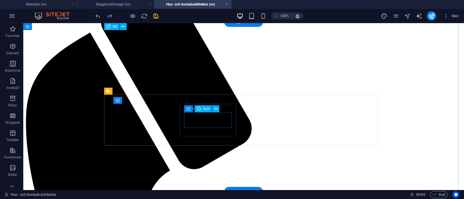
select select "xMidYMid"
select select "px"
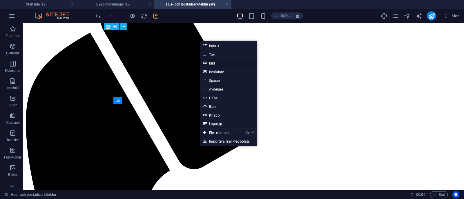
click at [213, 62] on link "Bild" at bounding box center [228, 63] width 57 height 9
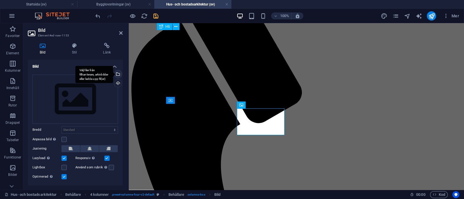
click at [116, 76] on div "Välj filer från filhanterare, arkivbilder eller ladda upp fil(er)" at bounding box center [117, 74] width 9 height 9
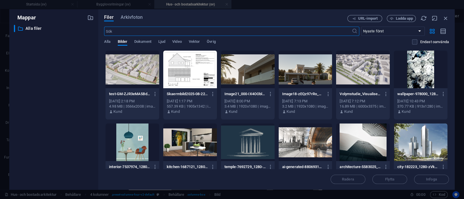
scroll to position [283, 0]
click at [195, 43] on span "Vektor" at bounding box center [194, 42] width 11 height 8
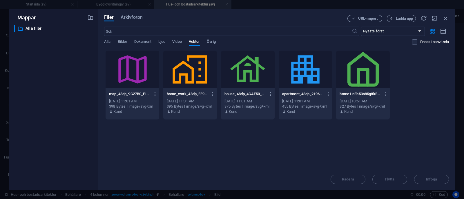
click at [178, 75] on div at bounding box center [190, 70] width 54 height 38
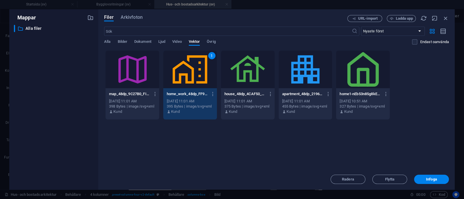
click at [304, 84] on div at bounding box center [305, 70] width 54 height 38
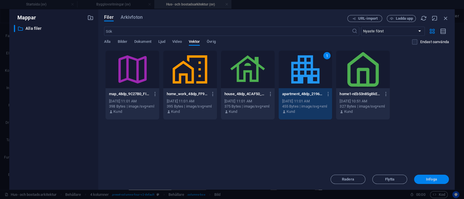
click at [440, 179] on span "Infoga" at bounding box center [431, 179] width 30 height 3
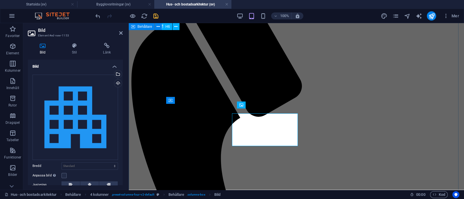
scroll to position [277, 0]
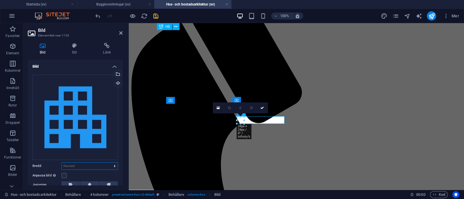
click at [97, 163] on select "Standard auto px rem % em vh vw" at bounding box center [90, 166] width 56 height 7
select select "px"
click at [108, 163] on select "Standard auto px rem % em vh vw" at bounding box center [90, 166] width 56 height 7
click at [85, 167] on input "24" at bounding box center [90, 166] width 56 height 7
type input "2"
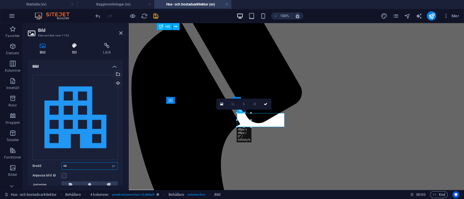
type input "48"
click at [75, 47] on icon at bounding box center [74, 46] width 29 height 6
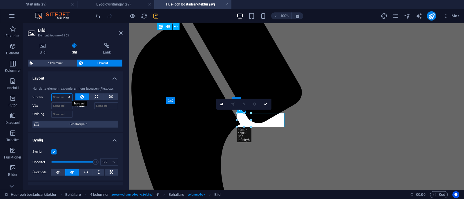
click at [66, 98] on select "Standard auto px % 1/1 1/2 1/3 1/4 1/5 1/6 1/7 1/8 1/9 1/10" at bounding box center [62, 97] width 21 height 7
click at [81, 114] on div at bounding box center [96, 114] width 43 height 8
click at [43, 47] on icon at bounding box center [43, 46] width 30 height 6
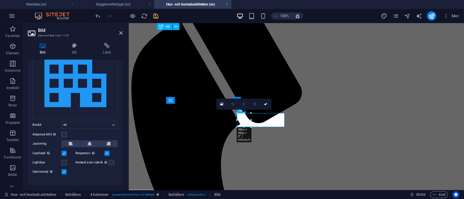
scroll to position [48, 0]
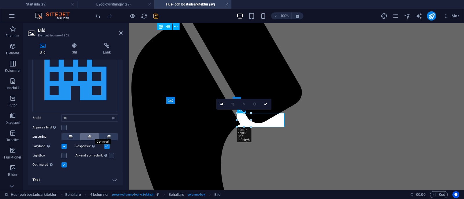
click at [89, 136] on icon at bounding box center [89, 137] width 4 height 7
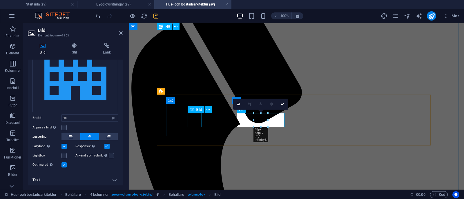
select select "px"
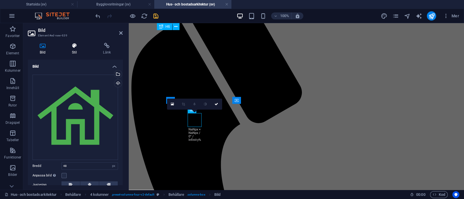
click at [74, 47] on icon at bounding box center [74, 46] width 29 height 6
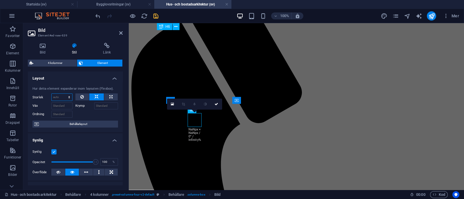
click at [71, 98] on select "Standard auto px % 1/1 1/2 1/3 1/4 1/5 1/6 1/7 1/8 1/9 1/10" at bounding box center [62, 97] width 21 height 7
click at [52, 94] on select "Standard auto px % 1/1 1/2 1/3 1/4 1/5 1/6 1/7 1/8 1/9 1/10" at bounding box center [62, 97] width 21 height 7
select select "DISABLED_OPTION_VALUE"
click at [43, 43] on icon at bounding box center [43, 46] width 30 height 6
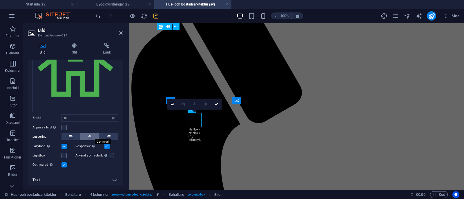
click at [90, 134] on icon at bounding box center [89, 137] width 4 height 7
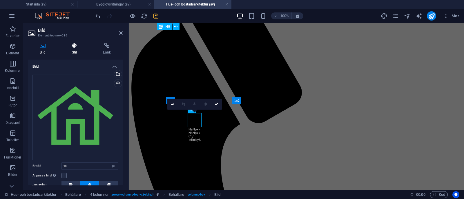
click at [76, 46] on icon at bounding box center [74, 46] width 29 height 6
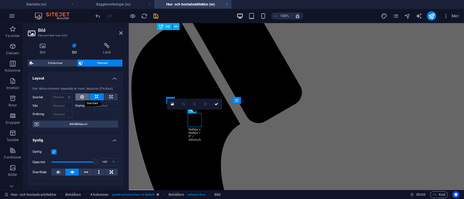
click at [79, 98] on button at bounding box center [82, 97] width 14 height 7
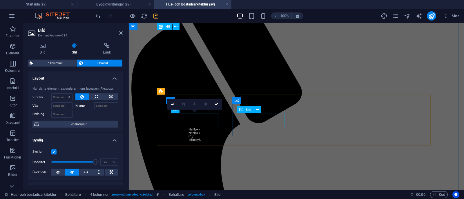
select select "px"
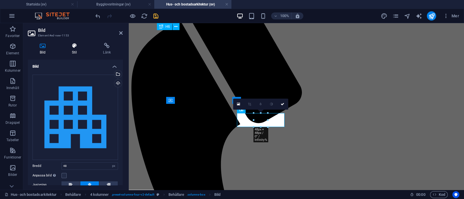
click at [74, 52] on h4 "Stil" at bounding box center [75, 49] width 31 height 12
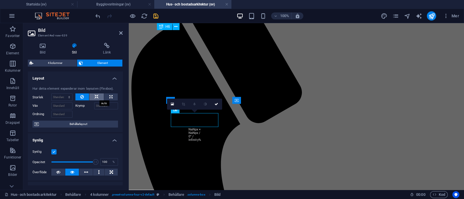
click at [94, 95] on icon at bounding box center [96, 97] width 4 height 7
click at [80, 96] on icon at bounding box center [81, 97] width 3 height 7
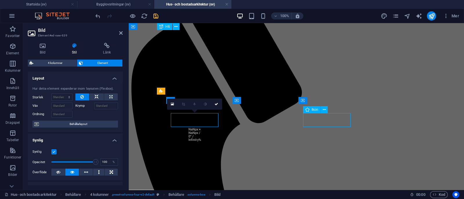
select select "xMidYMid"
select select "px"
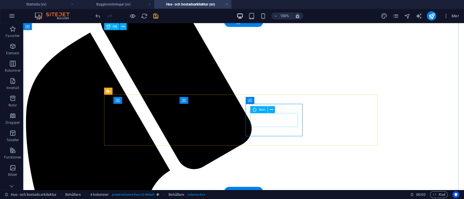
select select "xMidYMid"
select select "px"
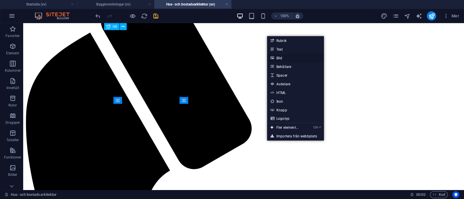
click at [284, 57] on link "Bild" at bounding box center [295, 58] width 57 height 9
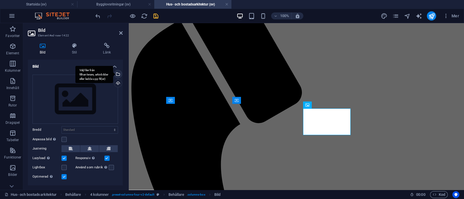
click at [116, 74] on div "Välj filer från filhanterare, arkivbilder eller ladda upp fil(er)" at bounding box center [117, 74] width 9 height 9
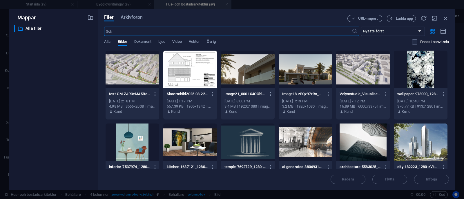
scroll to position [283, 0]
click at [194, 41] on span "Vektor" at bounding box center [194, 42] width 11 height 8
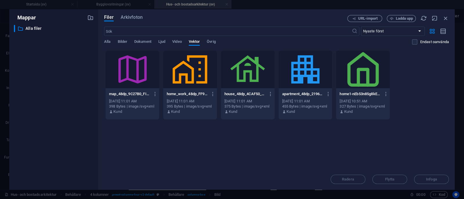
click at [182, 75] on div at bounding box center [190, 70] width 54 height 38
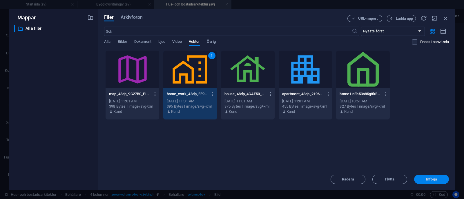
drag, startPoint x: 438, startPoint y: 178, endPoint x: 305, endPoint y: 157, distance: 134.1
click at [438, 178] on span "Infoga" at bounding box center [431, 179] width 30 height 3
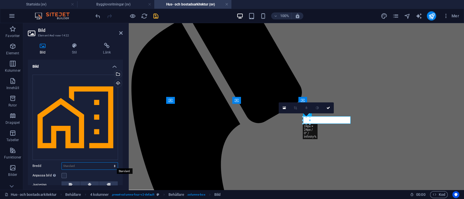
click at [76, 163] on select "Standard auto px rem % em vh vw" at bounding box center [90, 166] width 56 height 7
select select "px"
click at [108, 163] on select "Standard auto px rem % em vh vw" at bounding box center [90, 166] width 56 height 7
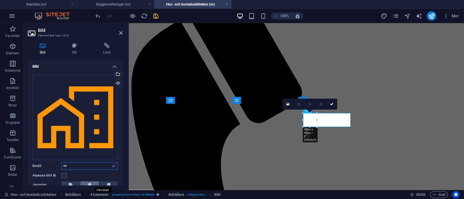
type input "48"
click at [91, 182] on icon at bounding box center [89, 185] width 4 height 7
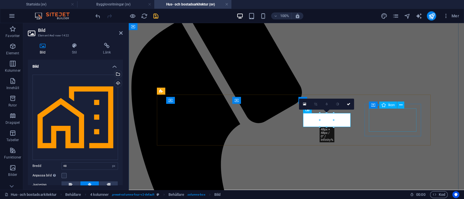
select select "xMidYMid"
select select "px"
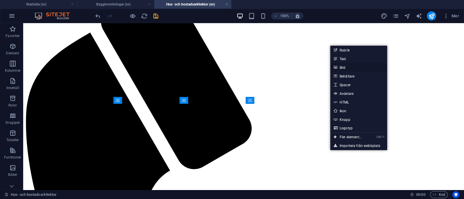
click at [347, 65] on link "Bild" at bounding box center [358, 67] width 57 height 9
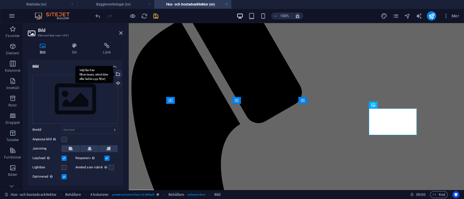
click at [118, 71] on div "Välj filer från filhanterare, arkivbilder eller ladda upp fil(er)" at bounding box center [117, 74] width 9 height 9
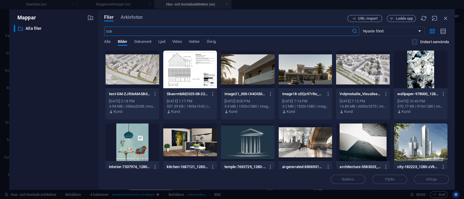
scroll to position [283, 0]
click at [191, 40] on span "Vektor" at bounding box center [194, 42] width 11 height 8
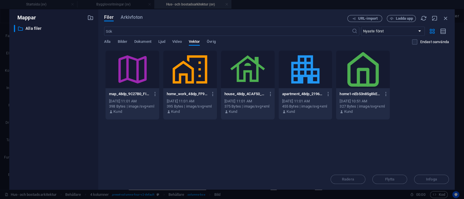
click at [127, 77] on div at bounding box center [132, 70] width 54 height 38
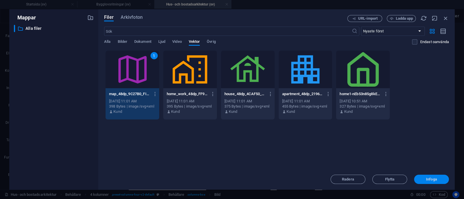
click at [432, 183] on button "Infoga" at bounding box center [431, 179] width 35 height 9
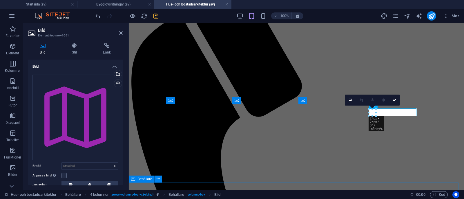
scroll to position [277, 0]
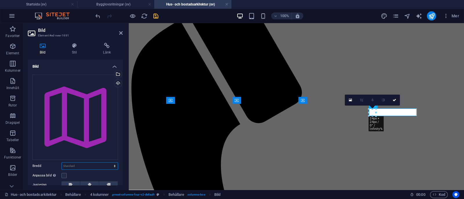
click at [83, 164] on select "Standard auto px rem % em vh vw" at bounding box center [90, 166] width 56 height 7
select select "px"
click at [108, 163] on select "Standard auto px rem % em vh vw" at bounding box center [90, 166] width 56 height 7
type input "48"
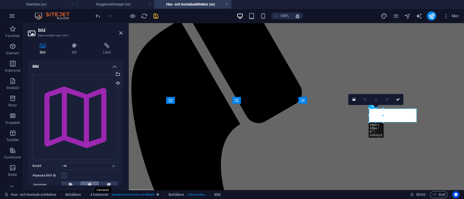
click at [87, 185] on icon at bounding box center [89, 185] width 4 height 7
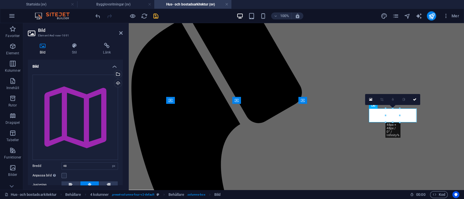
scroll to position [48, 0]
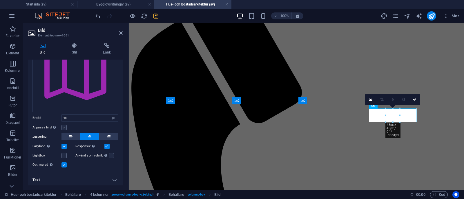
click at [64, 125] on label at bounding box center [63, 127] width 5 height 5
click at [0, 0] on input "Anpassa bild Anpassa bilden automatiskt att passa en bestämd bredd och höjd" at bounding box center [0, 0] width 0 height 0
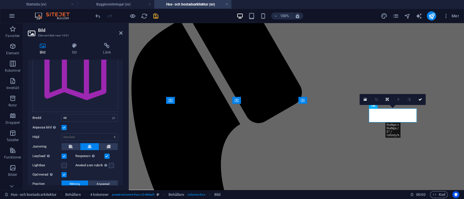
click at [64, 125] on label at bounding box center [63, 127] width 5 height 5
click at [0, 0] on input "Anpassa bild Anpassa bilden automatiskt att passa en bestämd bredd och höjd" at bounding box center [0, 0] width 0 height 0
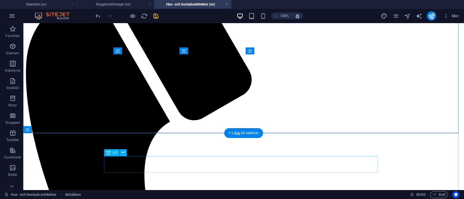
scroll to position [326, 0]
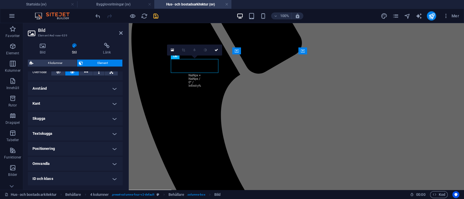
scroll to position [0, 0]
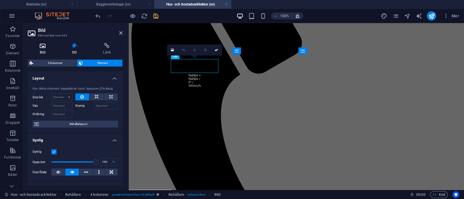
click at [48, 46] on icon at bounding box center [43, 46] width 30 height 6
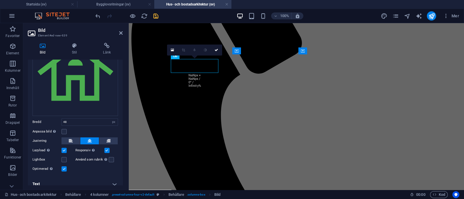
scroll to position [48, 0]
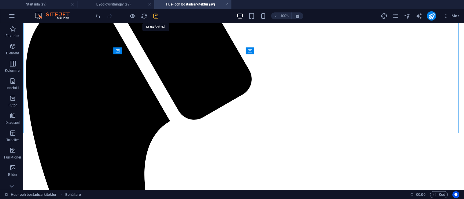
click at [154, 14] on icon "save" at bounding box center [155, 16] width 7 height 7
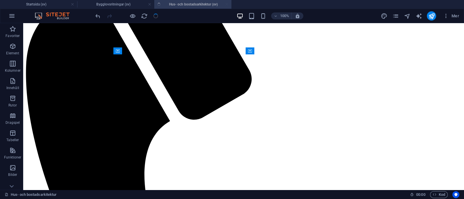
click at [154, 14] on div at bounding box center [126, 15] width 65 height 9
click at [432, 13] on icon "publish" at bounding box center [431, 16] width 7 height 7
